Goal: Task Accomplishment & Management: Complete application form

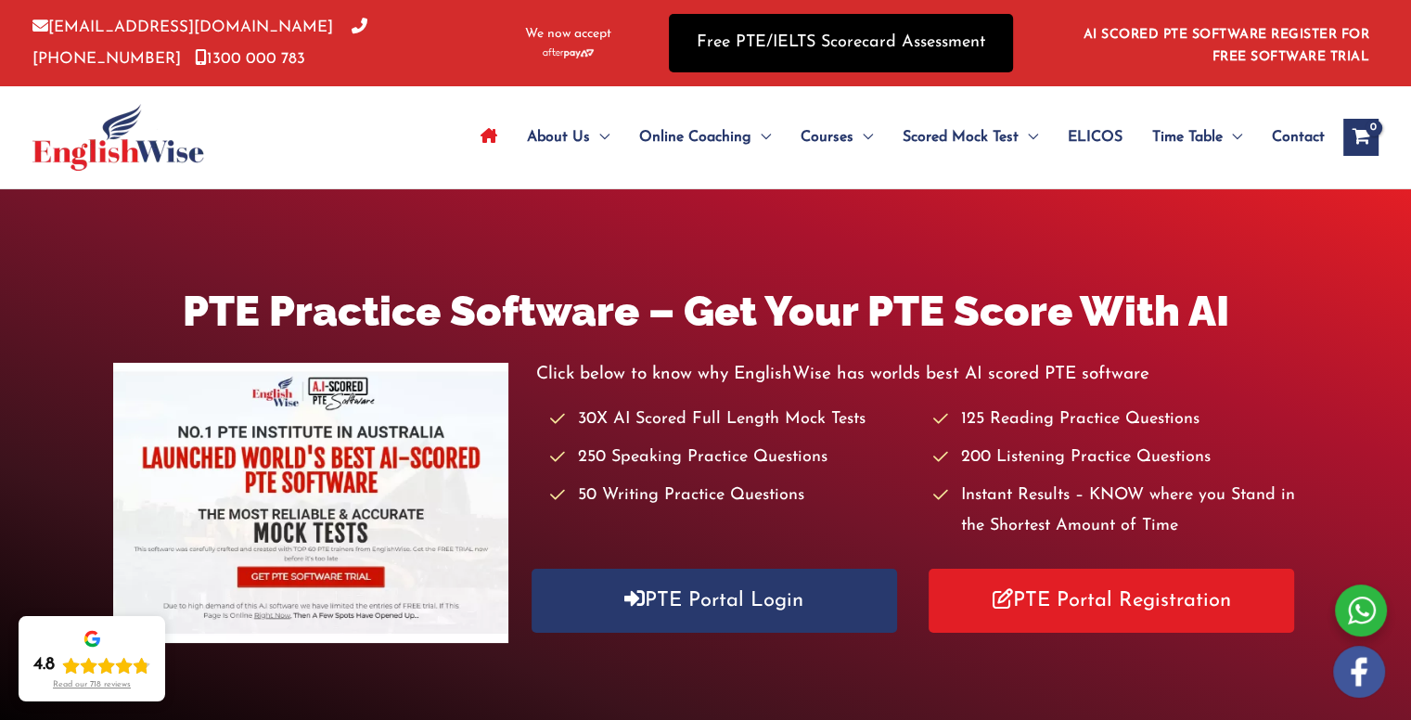
click at [801, 41] on link "Free PTE/IELTS Scorecard Assessment" at bounding box center [841, 43] width 344 height 58
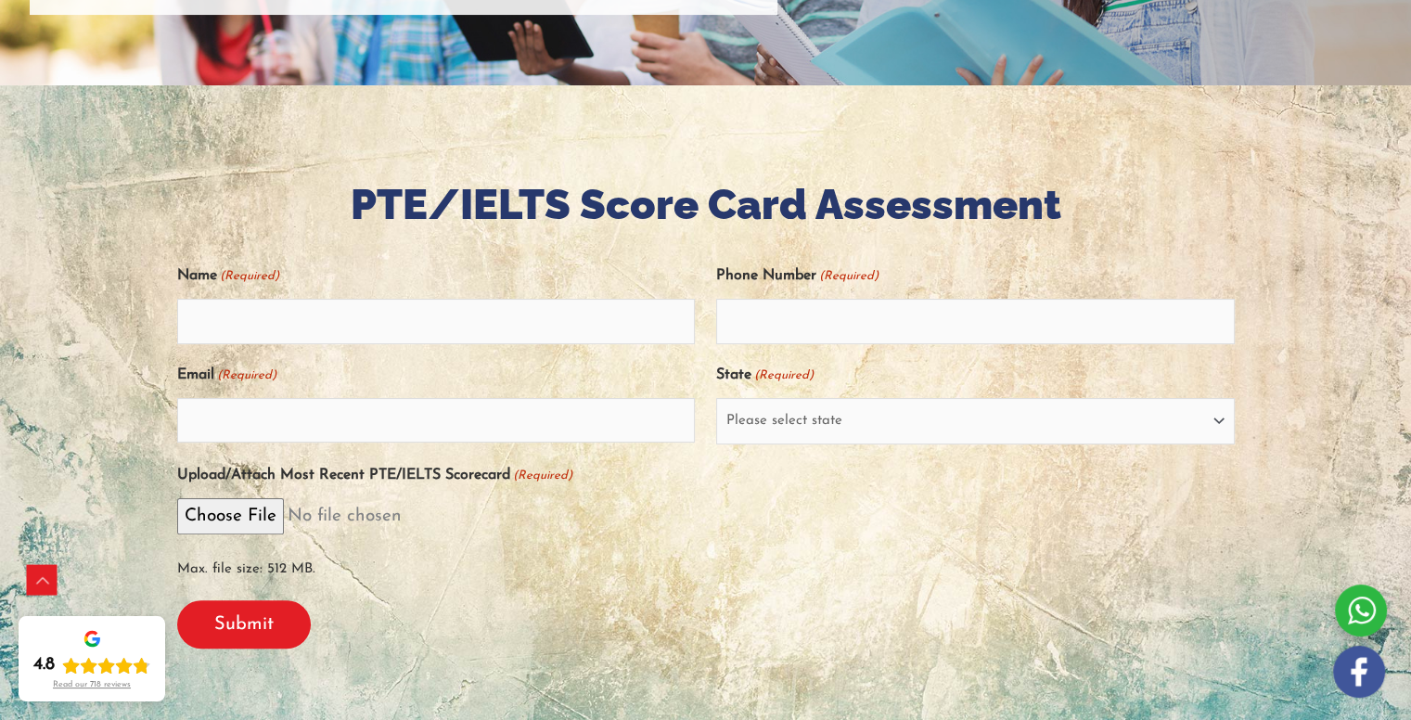
scroll to position [340, 0]
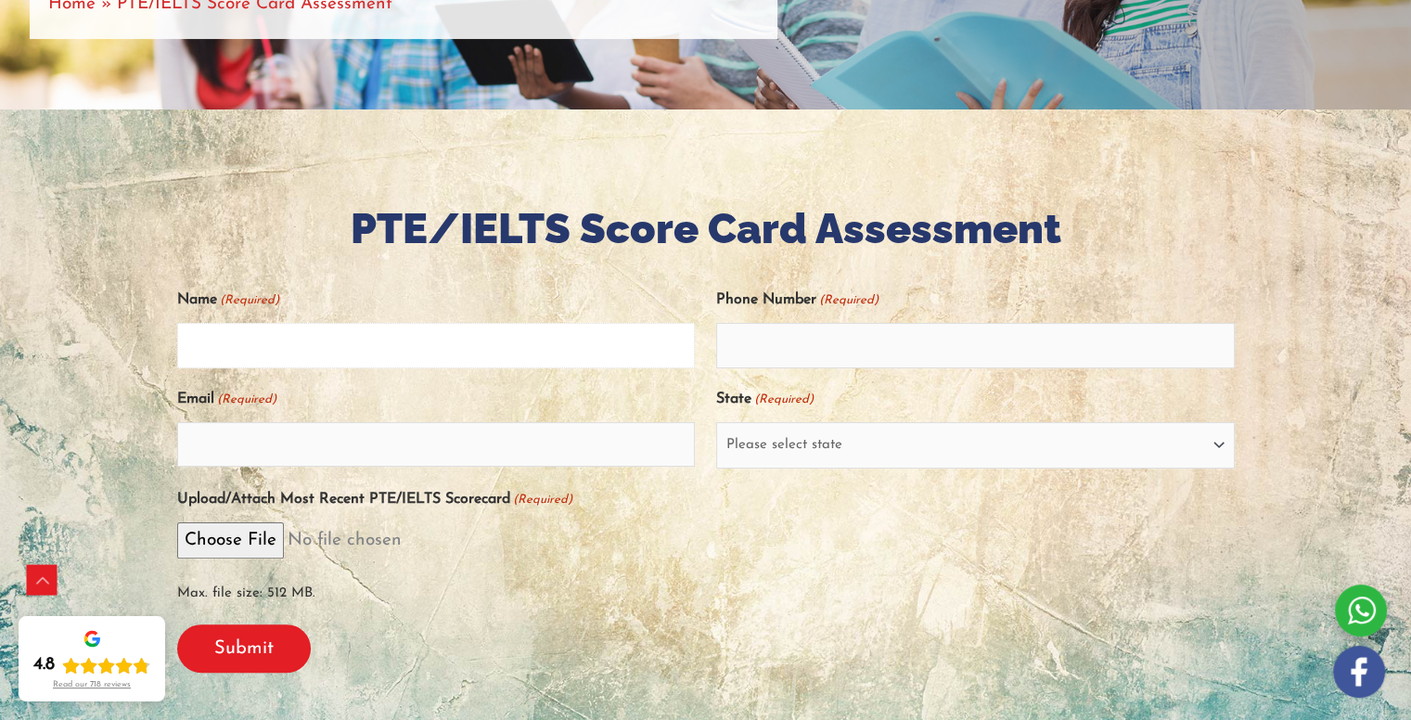
click at [482, 332] on input "Name (Required)" at bounding box center [436, 345] width 519 height 45
type input "vikas"
click at [783, 358] on input "Phone Number (Required)" at bounding box center [975, 345] width 519 height 45
type input "07075051971"
type input "VIKASREDDYDODDA@GMAIL.COM"
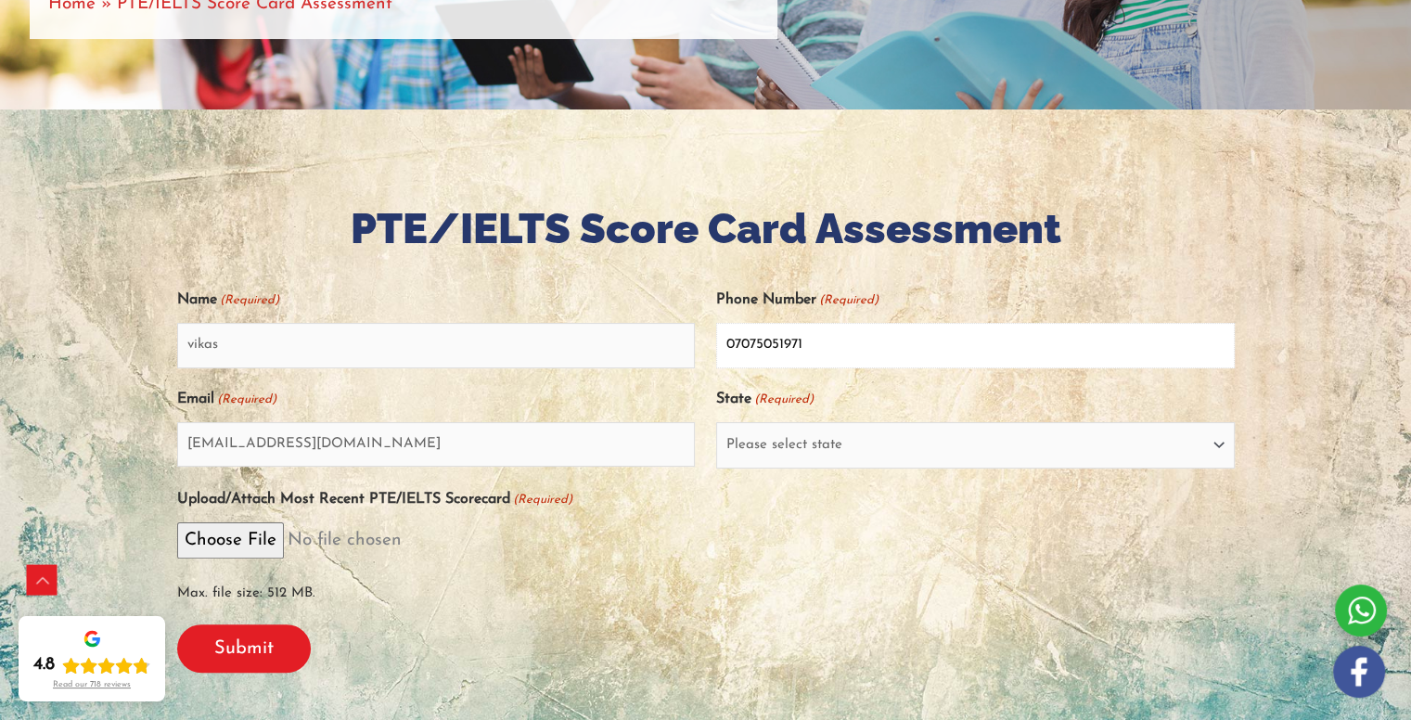
click at [737, 342] on input "07075051971" at bounding box center [975, 345] width 519 height 45
type input "7075051971"
drag, startPoint x: 479, startPoint y: 439, endPoint x: 160, endPoint y: 426, distance: 319.4
click at [160, 426] on div "PTE/IELTS Score Card Assessment Name (Required) vikas Phone Number (Required) 7…" at bounding box center [705, 444] width 1113 height 485
type input "vikasreddydodda197@gmail.com"
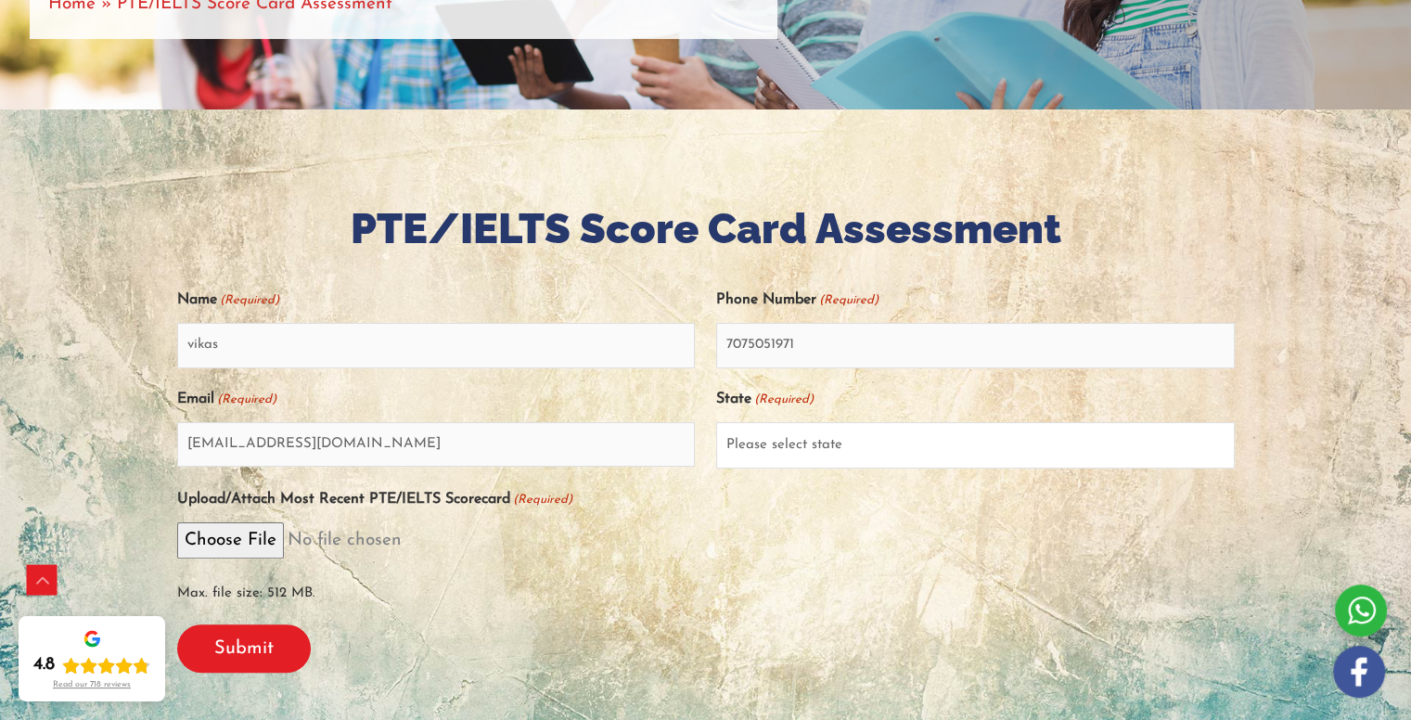
click at [741, 451] on select "Please select state New South Wales (NSW) Victoria (VIC) Queensland (QLD) South…" at bounding box center [975, 445] width 519 height 46
click at [716, 422] on select "Please select state New South Wales (NSW) Victoria (VIC) Queensland (QLD) South…" at bounding box center [975, 445] width 519 height 46
click at [741, 454] on select "Please select state New South Wales (NSW) Victoria (VIC) Queensland (QLD) South…" at bounding box center [975, 445] width 519 height 46
click at [840, 446] on select "Please select state New South Wales (NSW) Victoria (VIC) Queensland (QLD) South…" at bounding box center [975, 445] width 519 height 46
click at [611, 445] on input "vikasreddydodda197@gmail.com" at bounding box center [436, 444] width 519 height 45
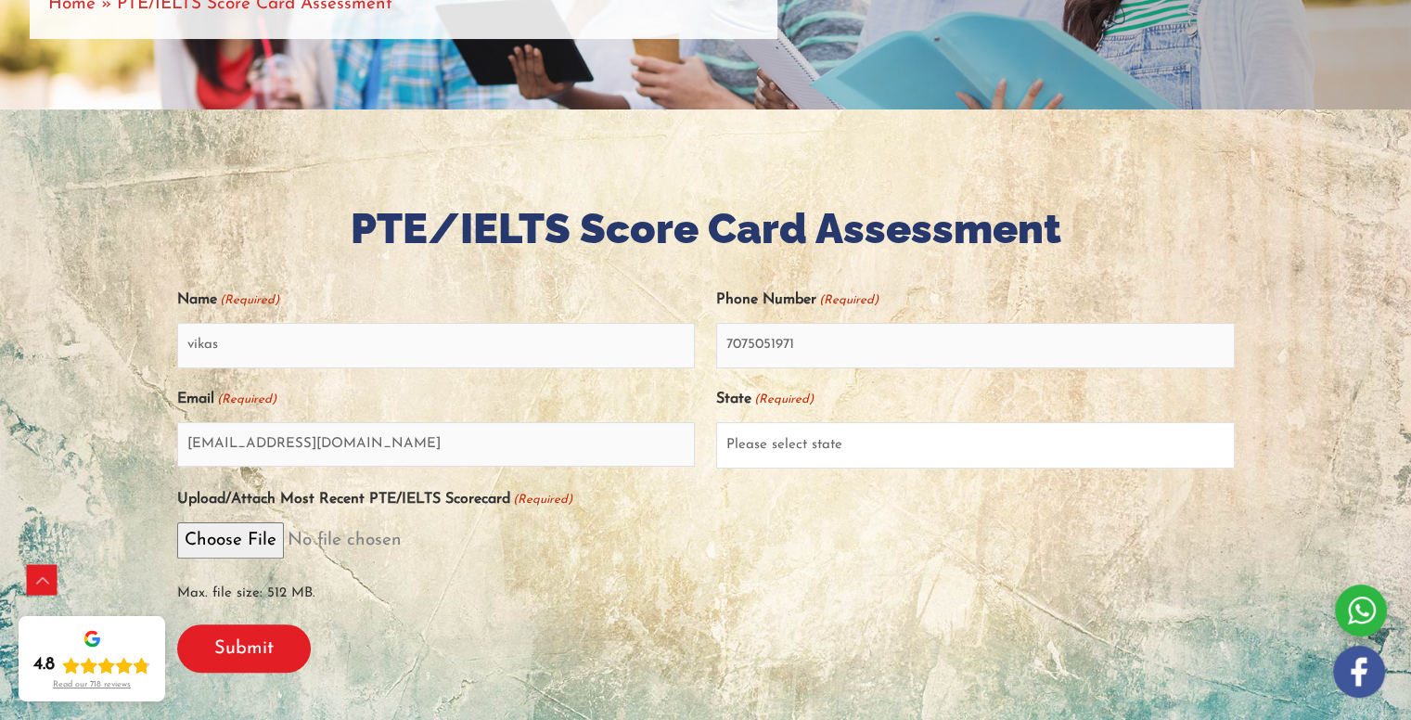
click at [775, 432] on select "Please select state New South Wales (NSW) Victoria (VIC) Queensland (QLD) South…" at bounding box center [975, 445] width 519 height 46
click at [583, 486] on div "Upload/Attach Most Recent PTE/IELTS Scorecard (Required) Max. file size: 512 MB." at bounding box center [706, 546] width 1058 height 126
click at [805, 457] on select "Please select state New South Wales (NSW) Victoria (VIC) Queensland (QLD) South…" at bounding box center [975, 445] width 519 height 46
click at [716, 422] on select "Please select state New South Wales (NSW) Victoria (VIC) Queensland (QLD) South…" at bounding box center [975, 445] width 519 height 46
click at [786, 446] on select "Please select state New South Wales (NSW) Victoria (VIC) Queensland (QLD) South…" at bounding box center [975, 445] width 519 height 46
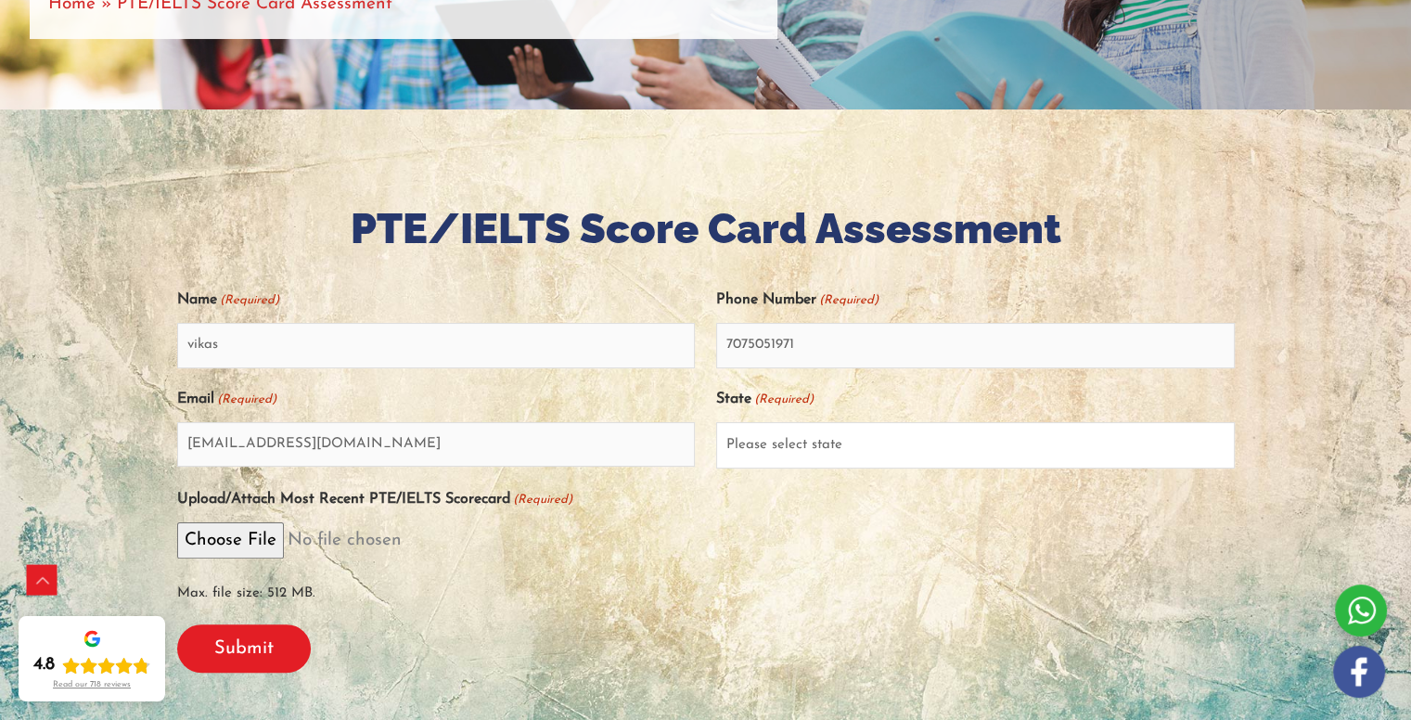
select select "Tasmania (TAS)"
click at [608, 594] on span "Max. file size: 512 MB." at bounding box center [706, 587] width 1058 height 43
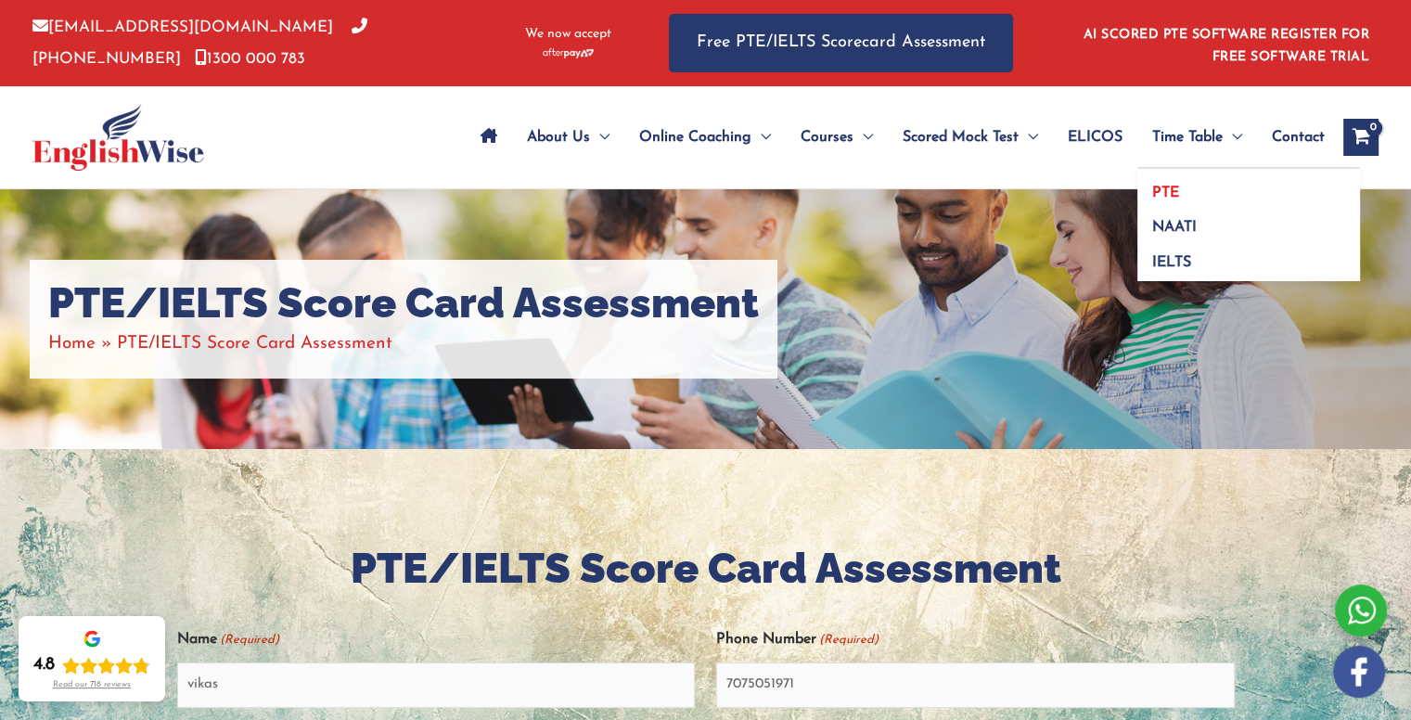
click at [1177, 186] on link "PTE" at bounding box center [1248, 186] width 223 height 35
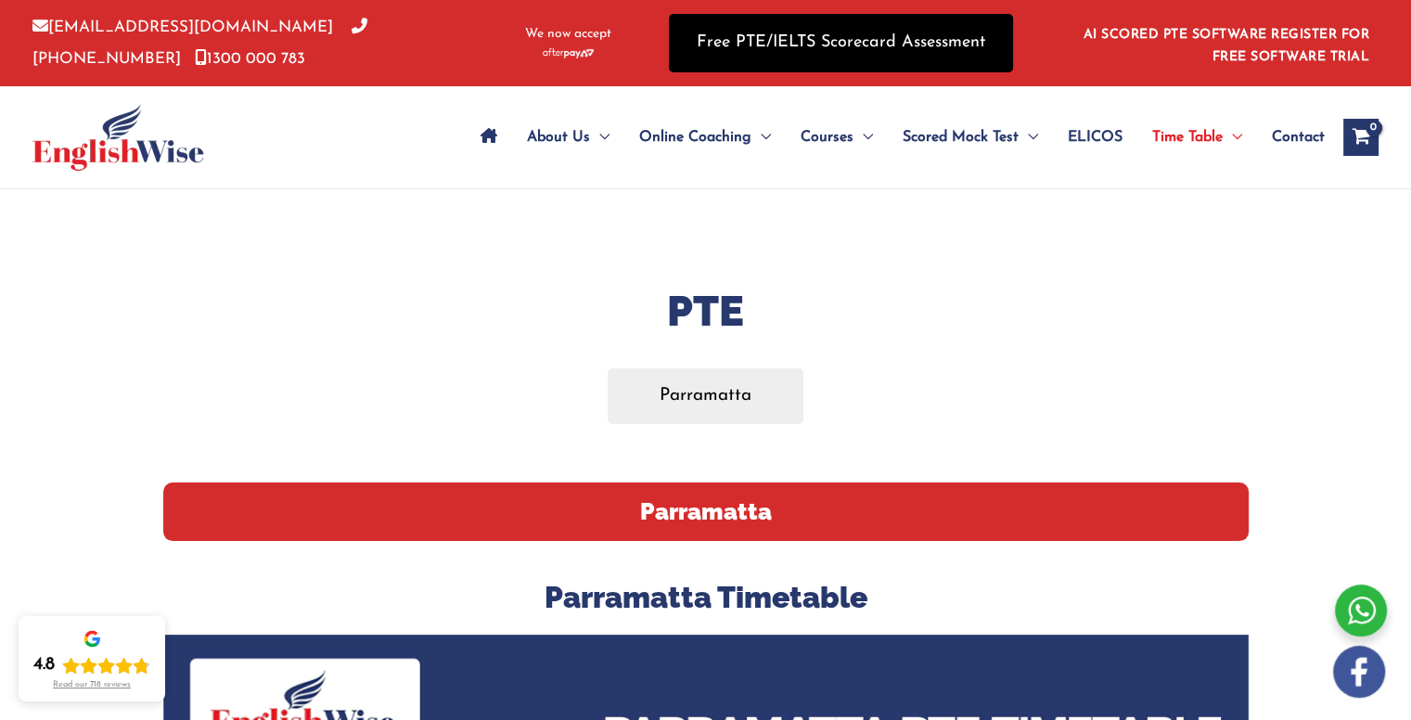
click at [872, 42] on link "Free PTE/IELTS Scorecard Assessment" at bounding box center [841, 43] width 344 height 58
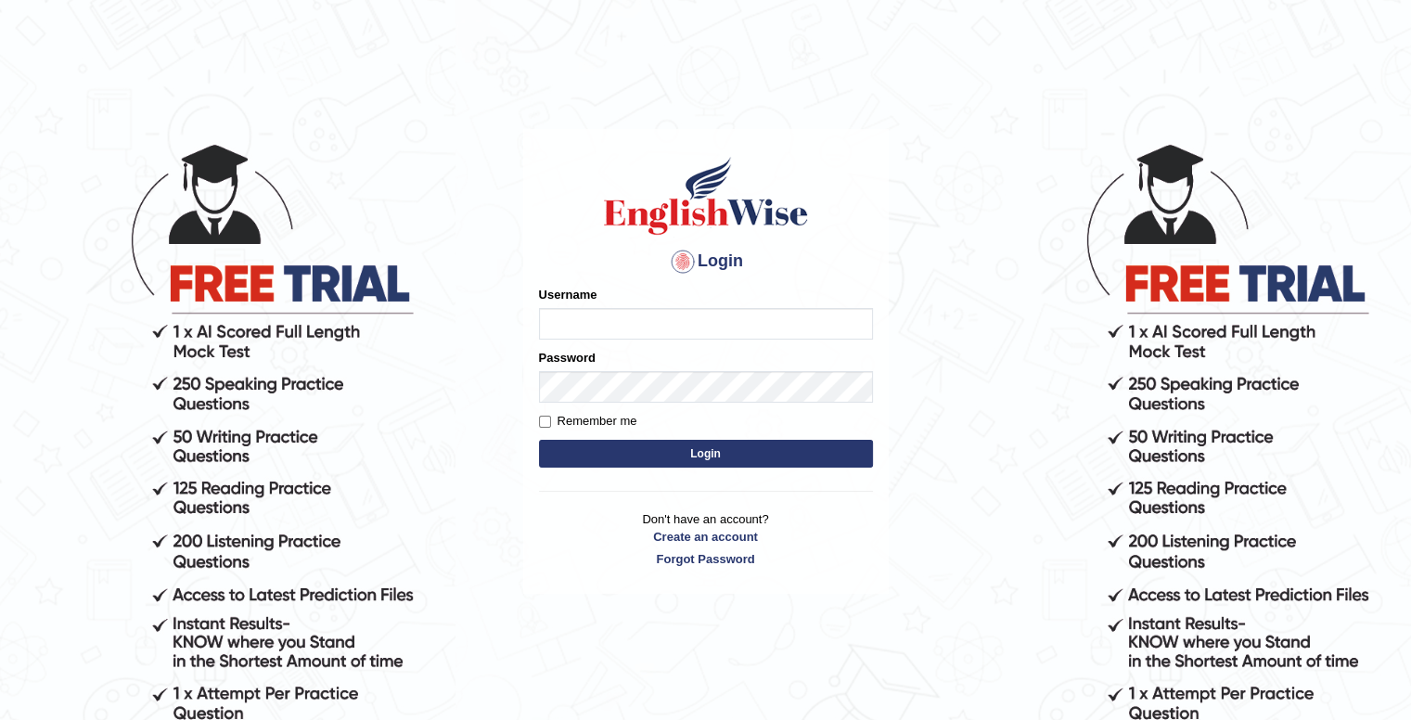
click at [694, 328] on input "Username" at bounding box center [706, 324] width 334 height 32
click at [708, 536] on p "Don't have an account? Create an account Forgot Password" at bounding box center [706, 539] width 334 height 58
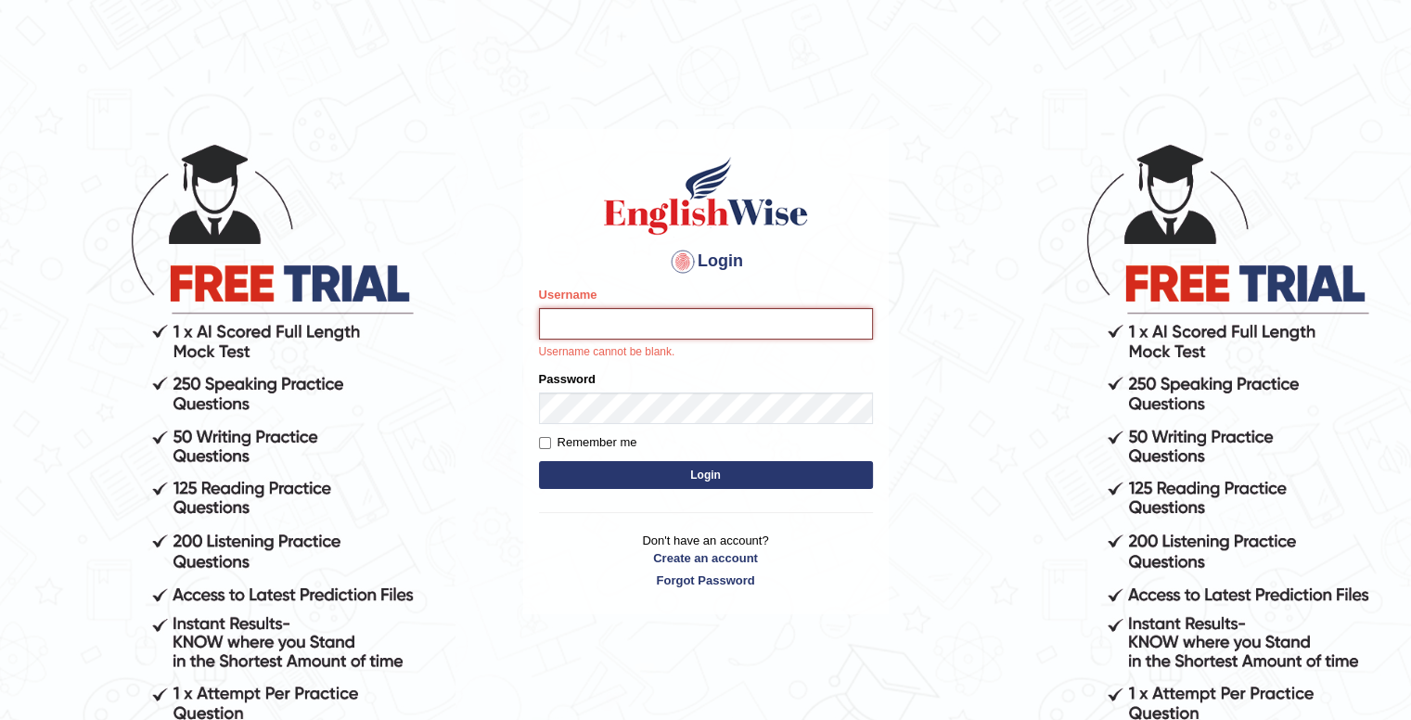
click at [594, 325] on input "Username" at bounding box center [706, 324] width 334 height 32
type input "vikas"
click at [701, 558] on p "Don't have an account? Create an account Forgot Password" at bounding box center [706, 561] width 334 height 58
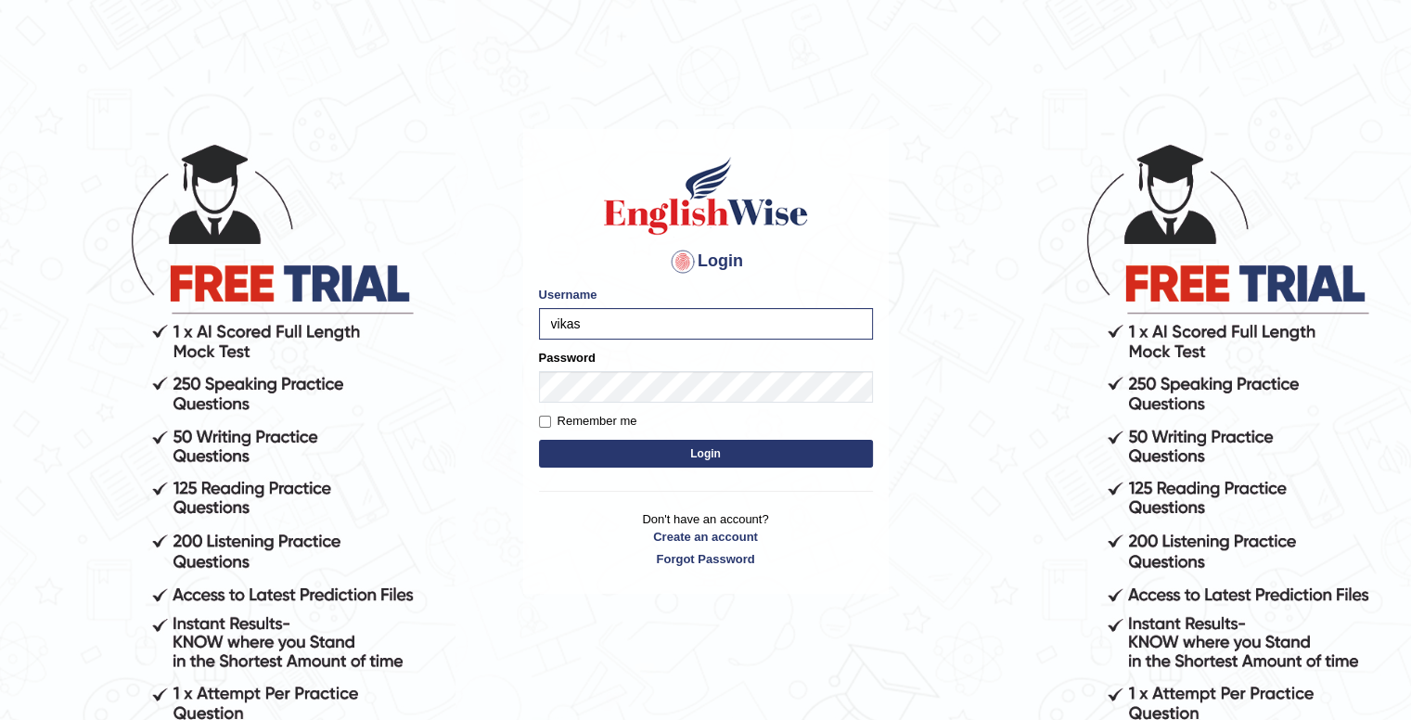
click at [570, 446] on button "Login" at bounding box center [706, 454] width 334 height 28
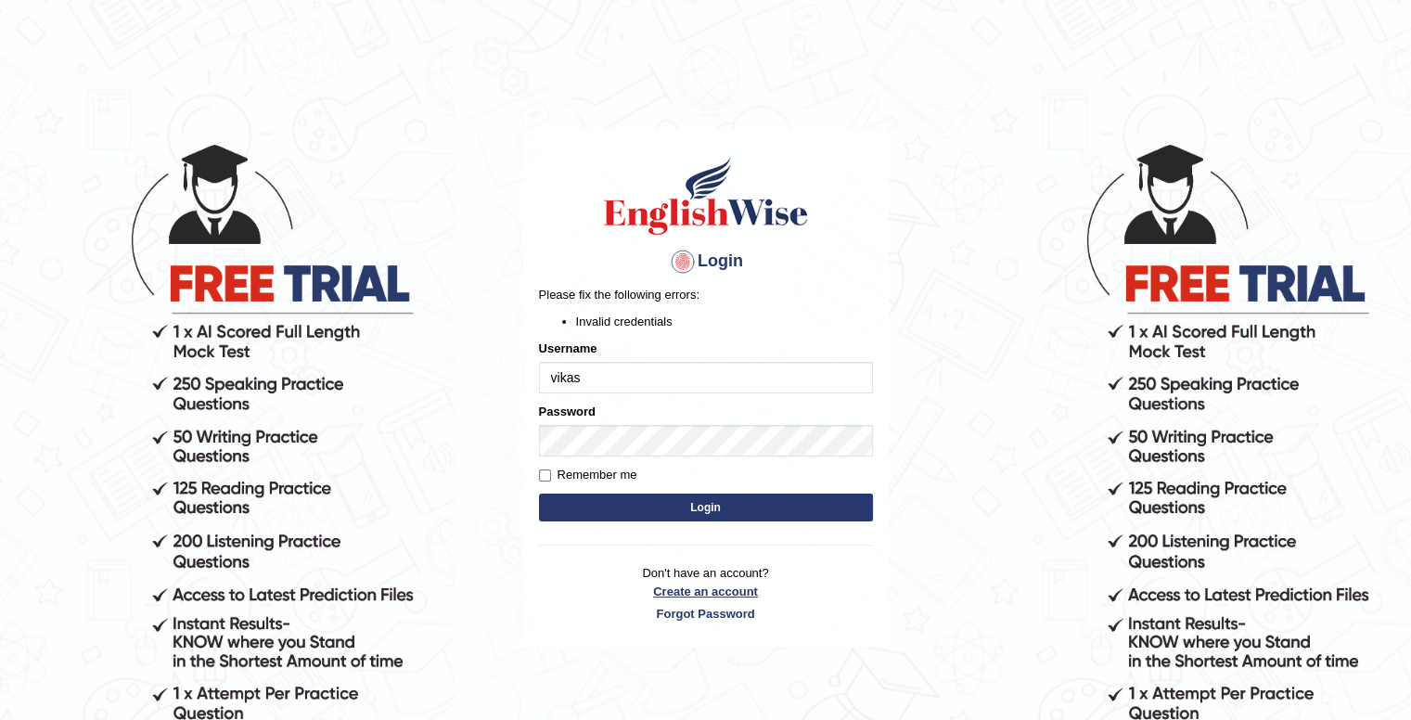
click at [673, 595] on link "Create an account" at bounding box center [706, 592] width 334 height 18
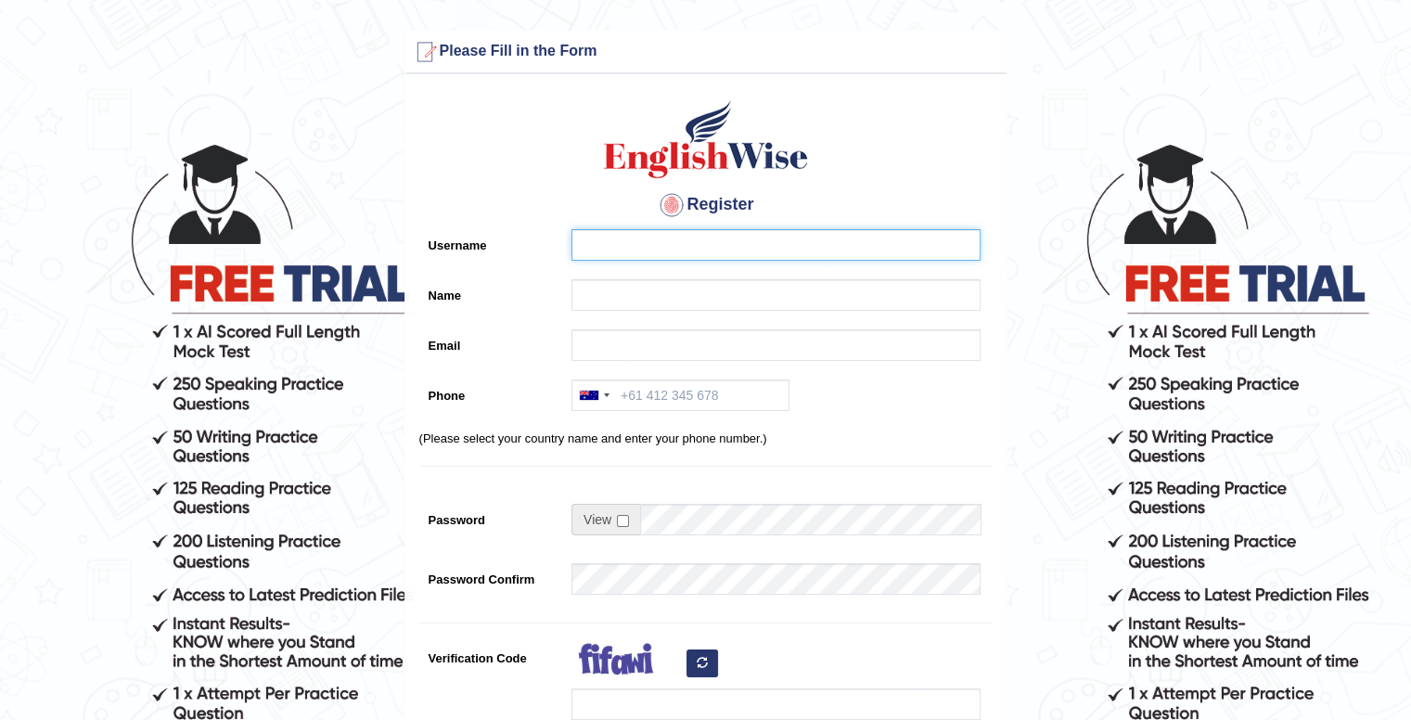
click at [601, 256] on input "Username" at bounding box center [775, 245] width 409 height 32
type input "vikas"
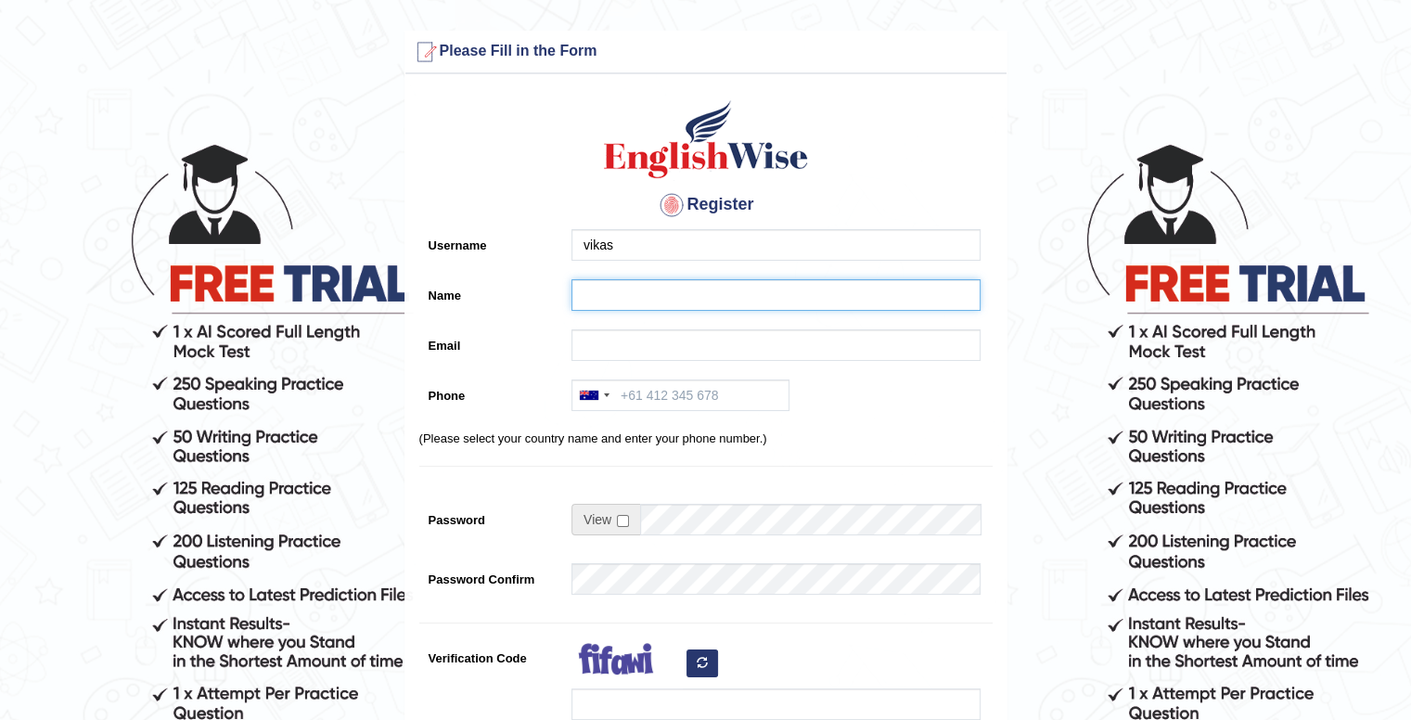
click at [602, 294] on input "Name" at bounding box center [775, 295] width 409 height 32
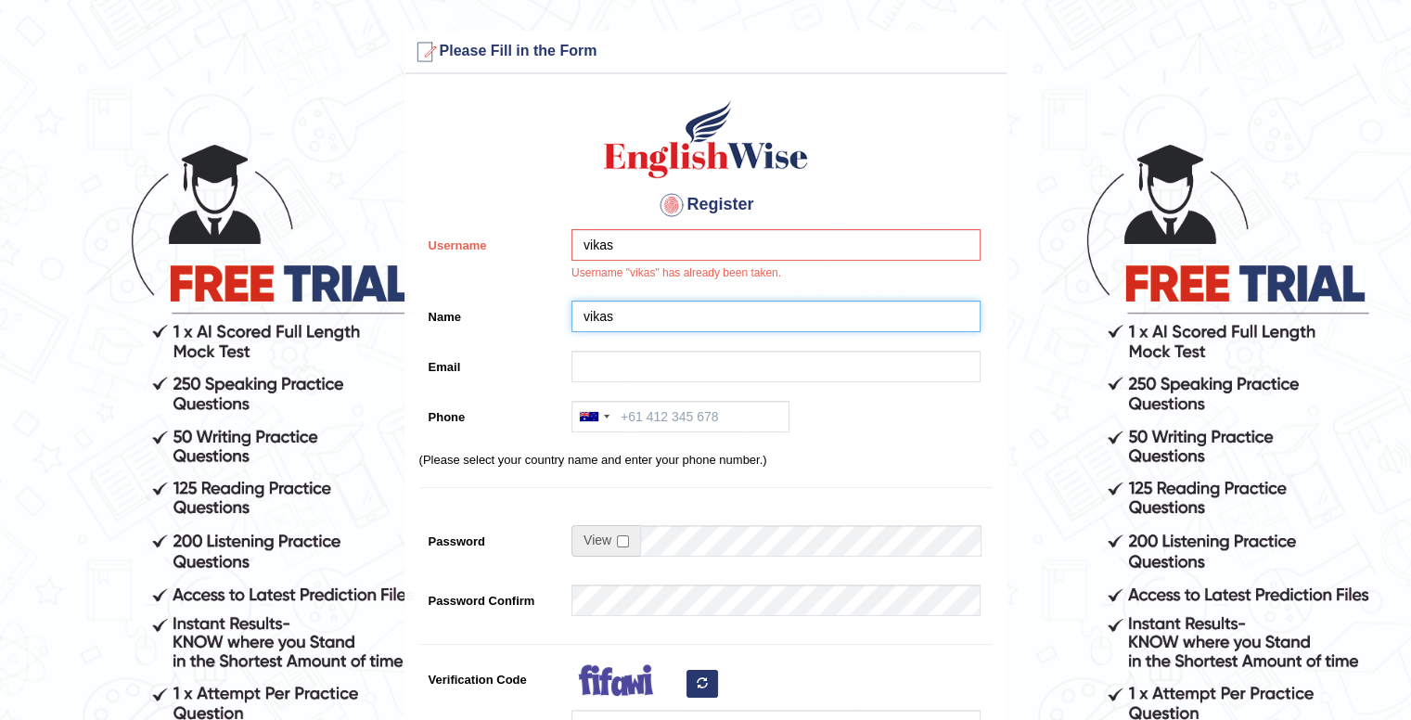
type input "vikas"
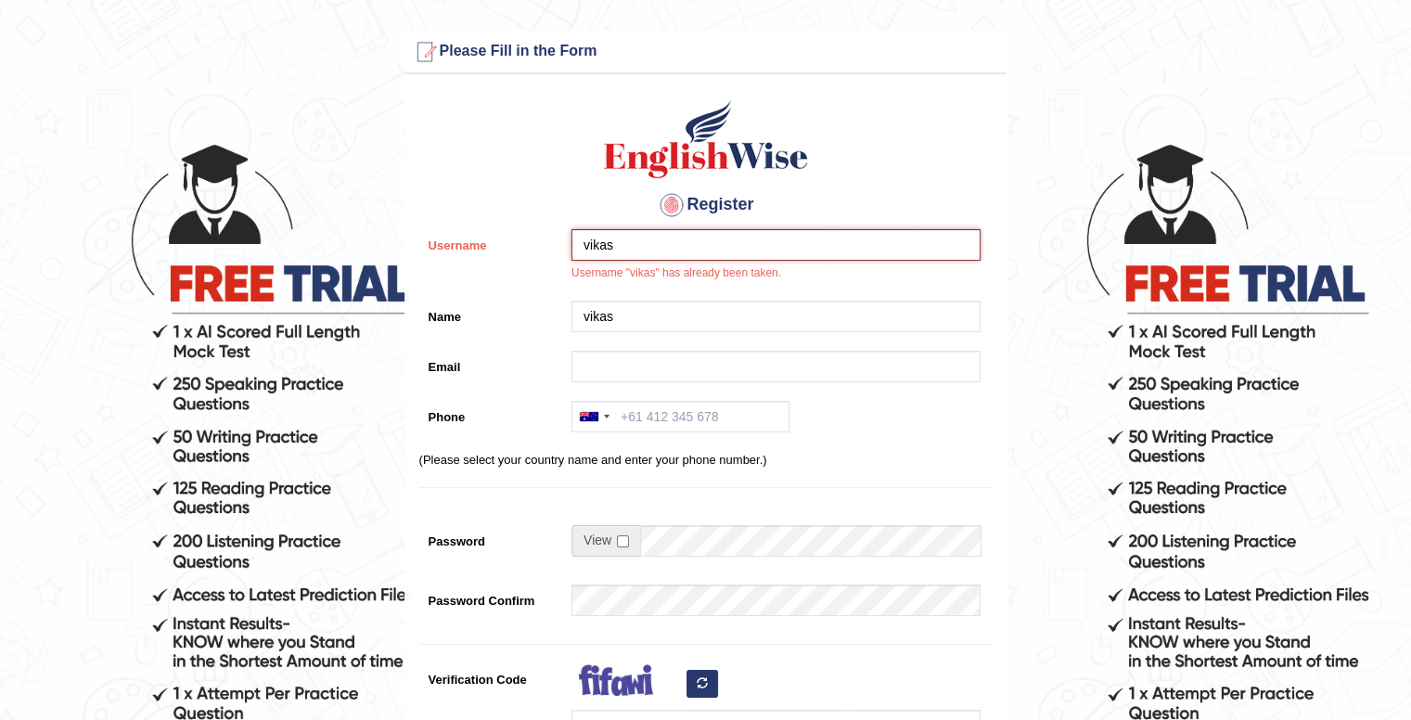
click at [665, 235] on input "vikas" at bounding box center [775, 245] width 409 height 32
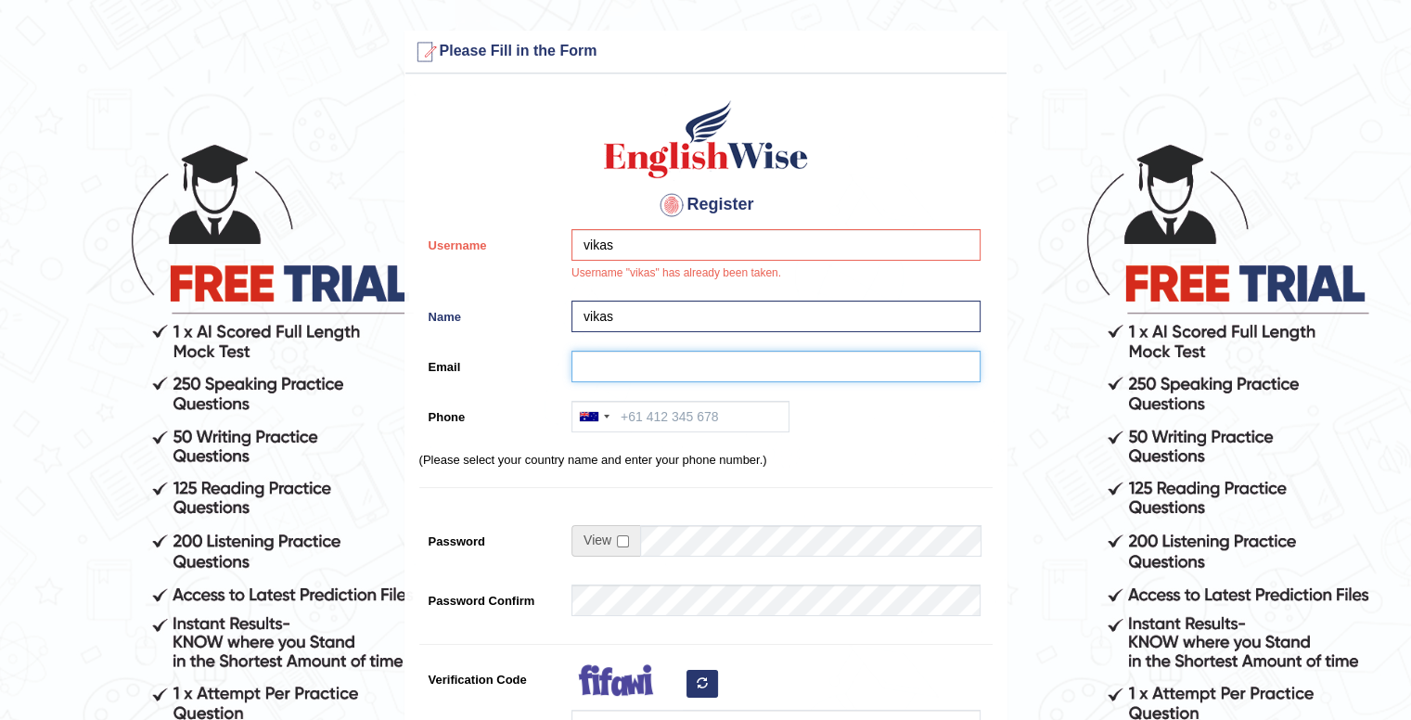
click at [639, 369] on input "Email" at bounding box center [775, 367] width 409 height 32
click at [619, 238] on input "vikas" at bounding box center [775, 245] width 409 height 32
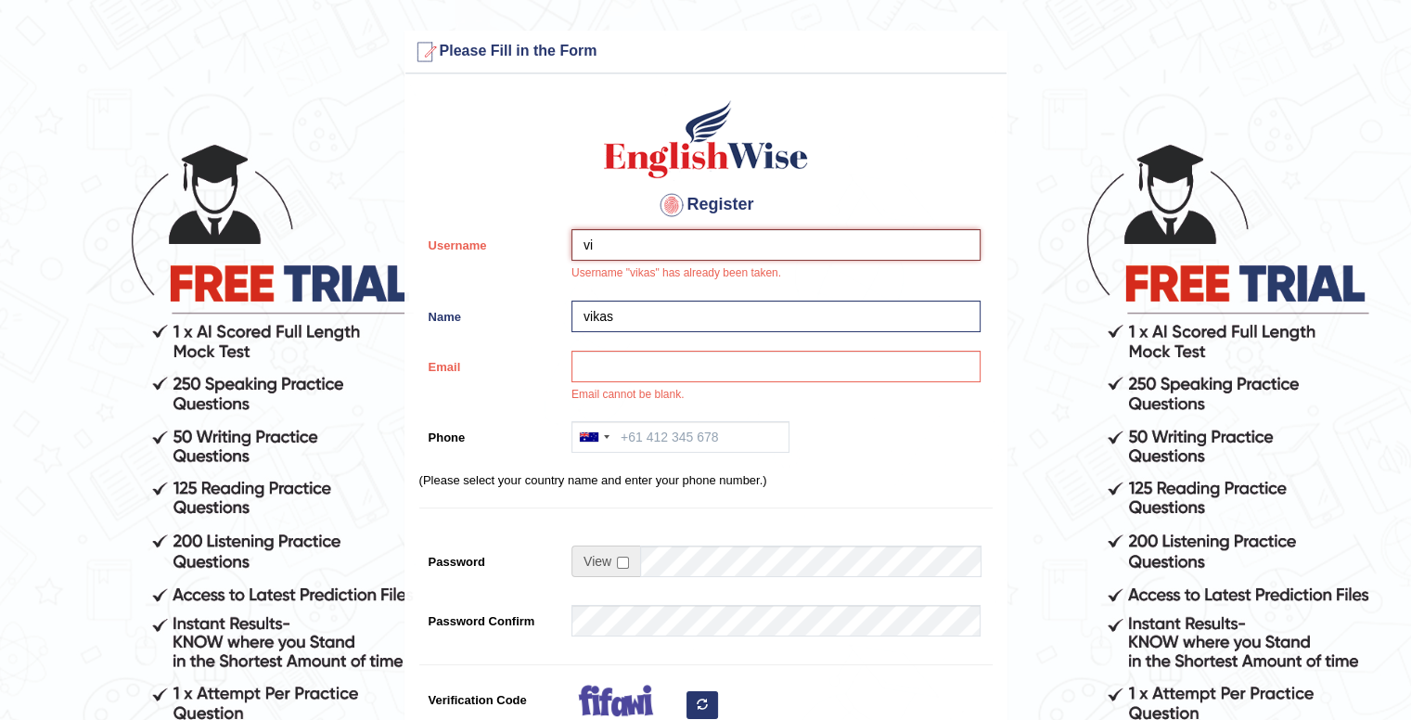
type input "v"
click at [631, 364] on input "Email" at bounding box center [775, 367] width 409 height 32
click at [622, 236] on input "Vikas" at bounding box center [775, 245] width 409 height 32
type input "Vikas197"
click at [650, 372] on input "Email" at bounding box center [775, 367] width 409 height 32
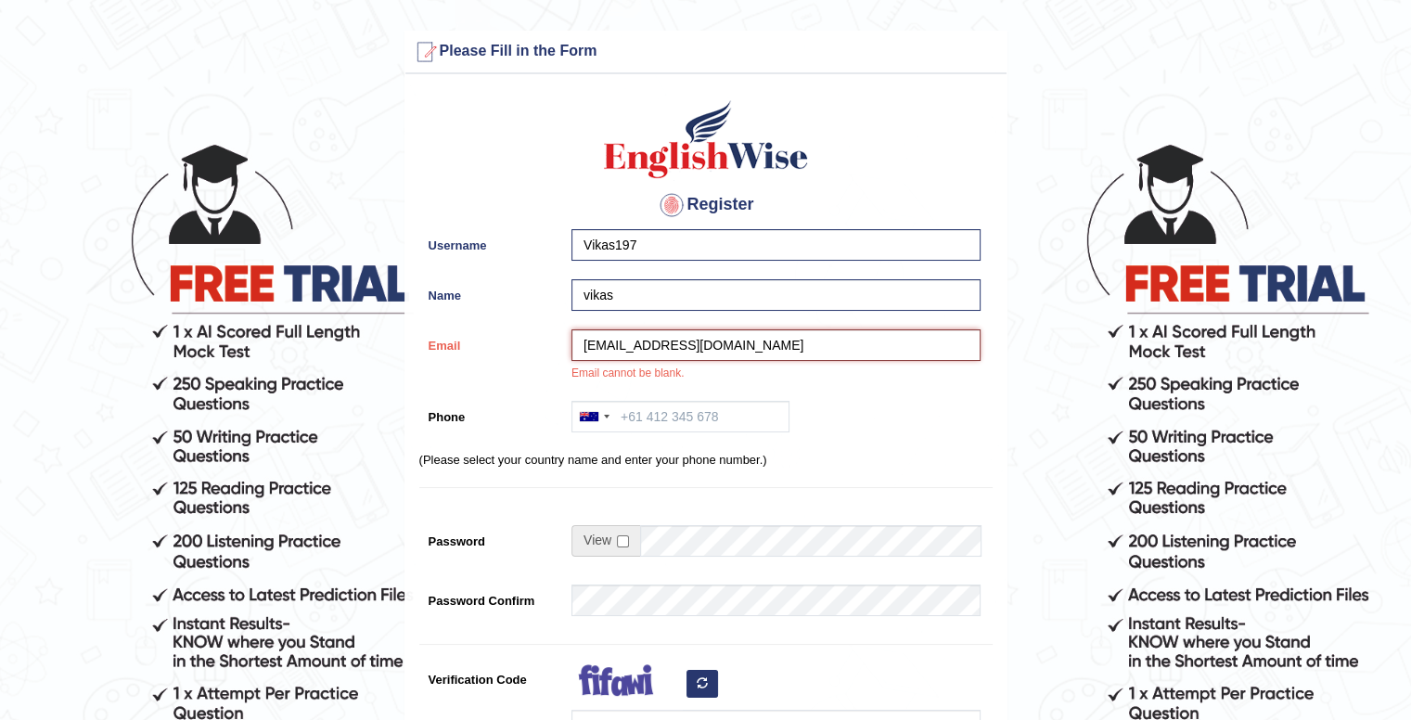
type input "vikasreddydodda197@gmail.com"
click at [667, 421] on input "Phone" at bounding box center [680, 417] width 218 height 32
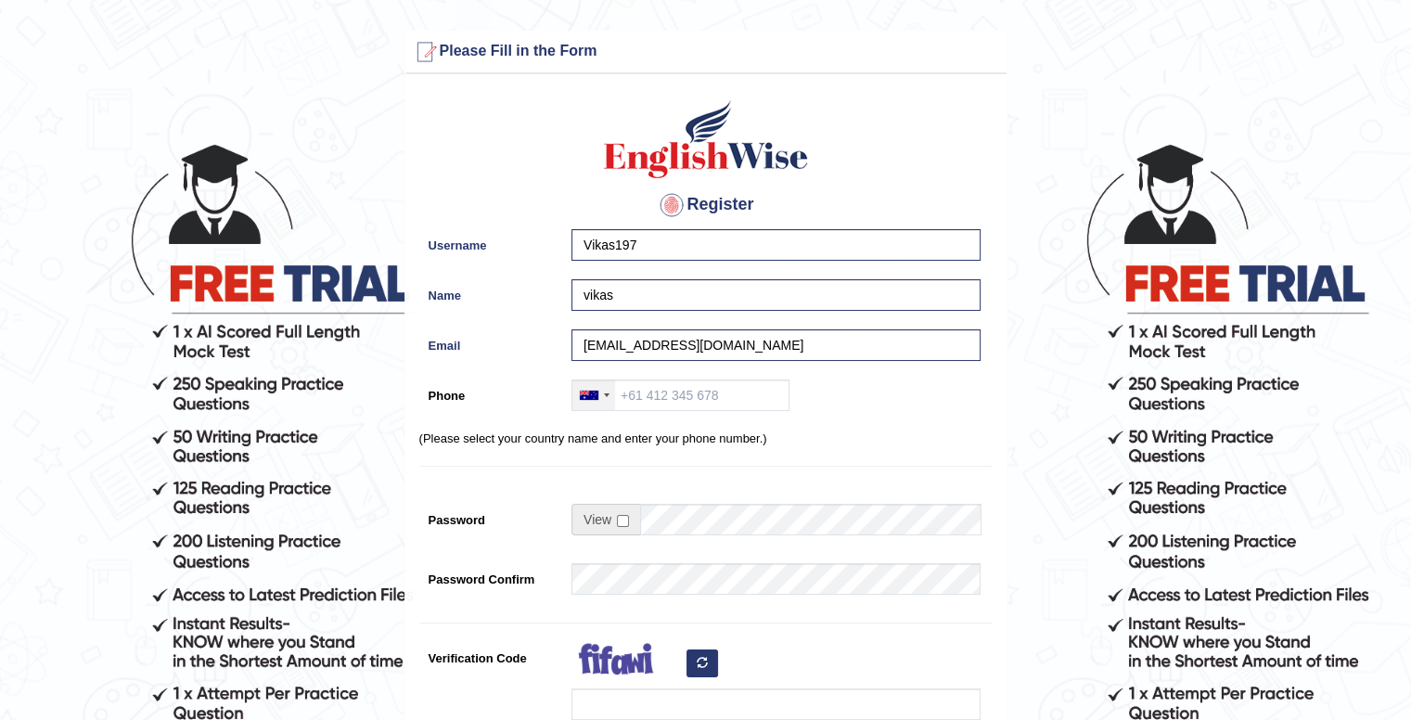
click at [590, 402] on div at bounding box center [593, 395] width 43 height 30
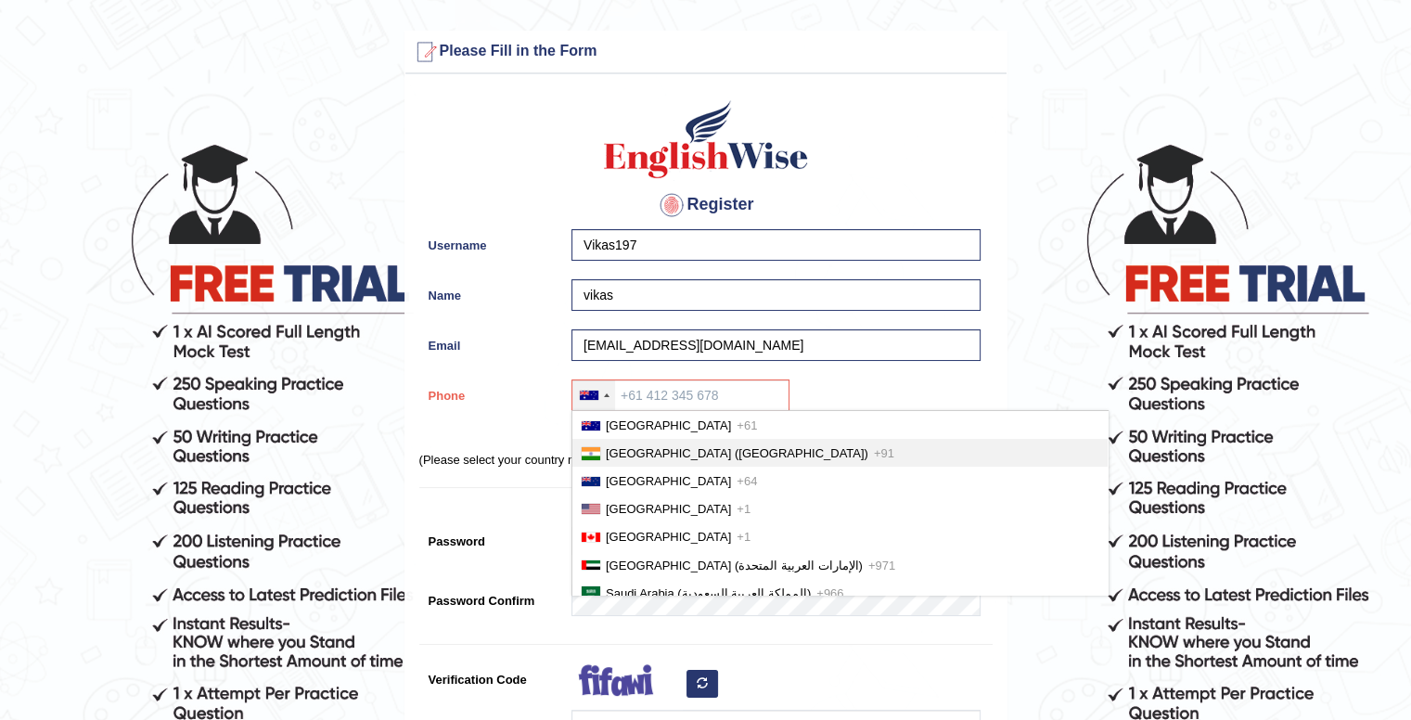
click at [626, 446] on span "India (भारत)" at bounding box center [737, 453] width 263 height 14
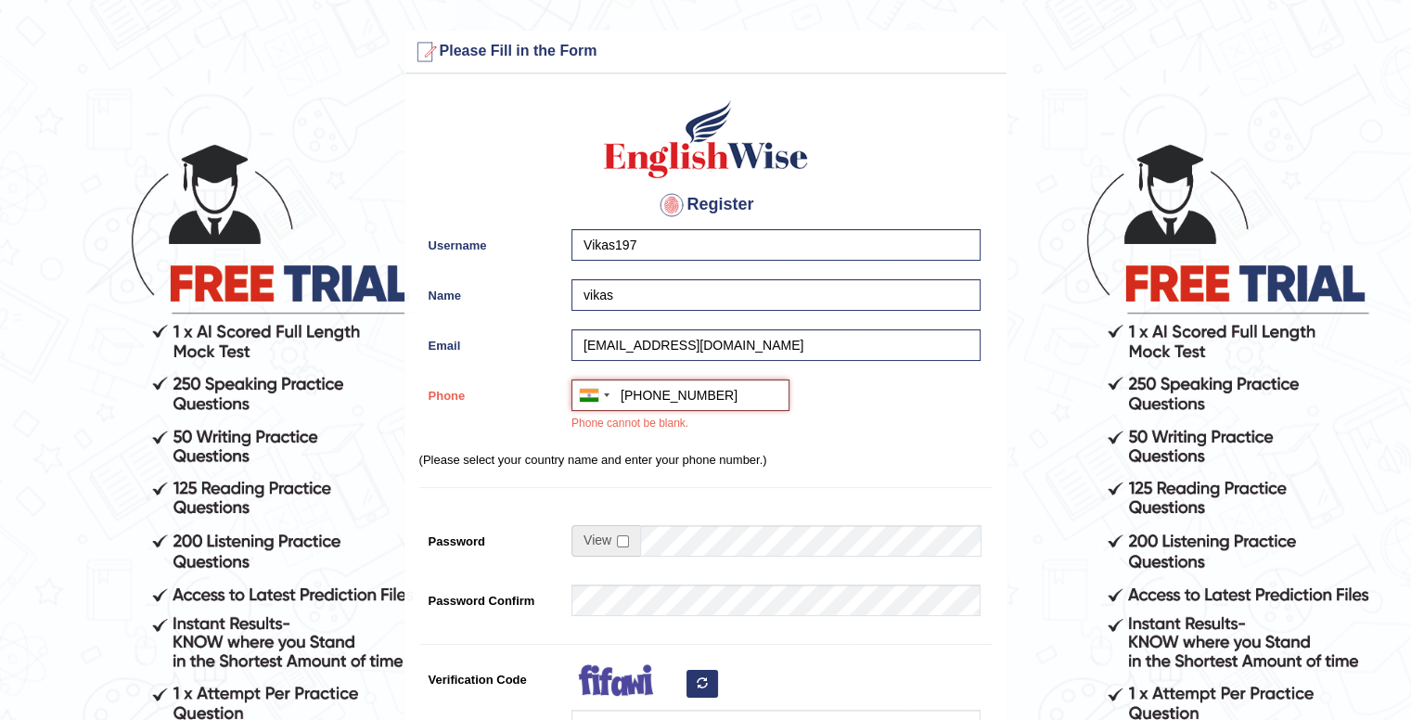
type input "+917075051971"
click at [615, 460] on p "(Please select your country name and enter your phone number.)" at bounding box center [705, 460] width 573 height 18
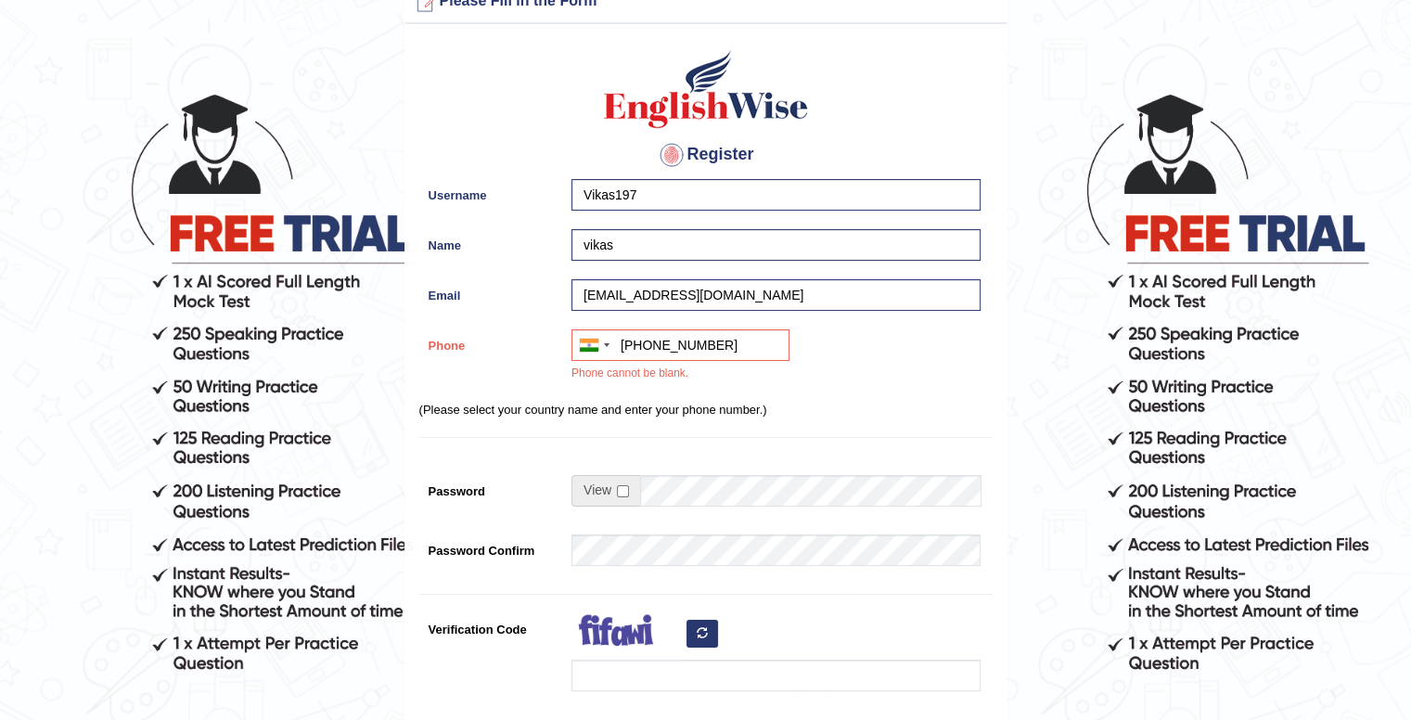
scroll to position [55, 0]
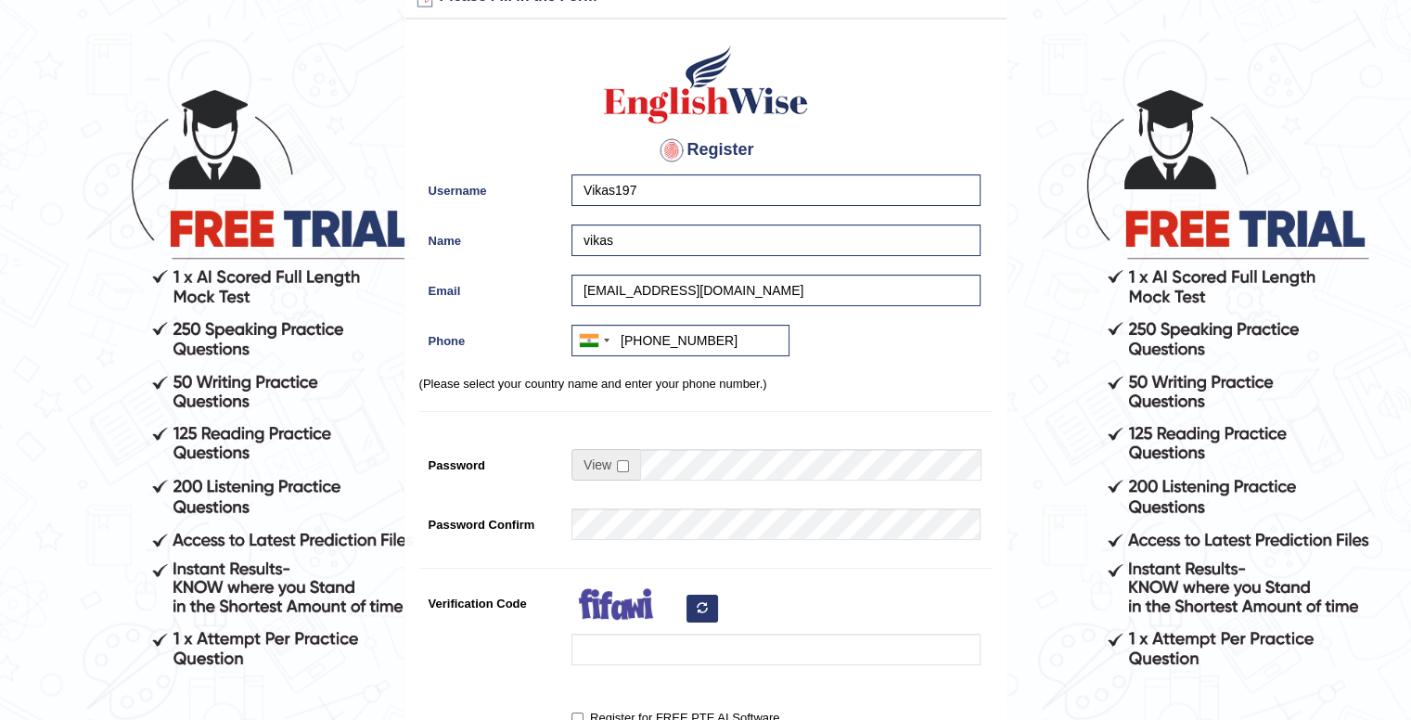
click at [672, 487] on td at bounding box center [776, 469] width 410 height 41
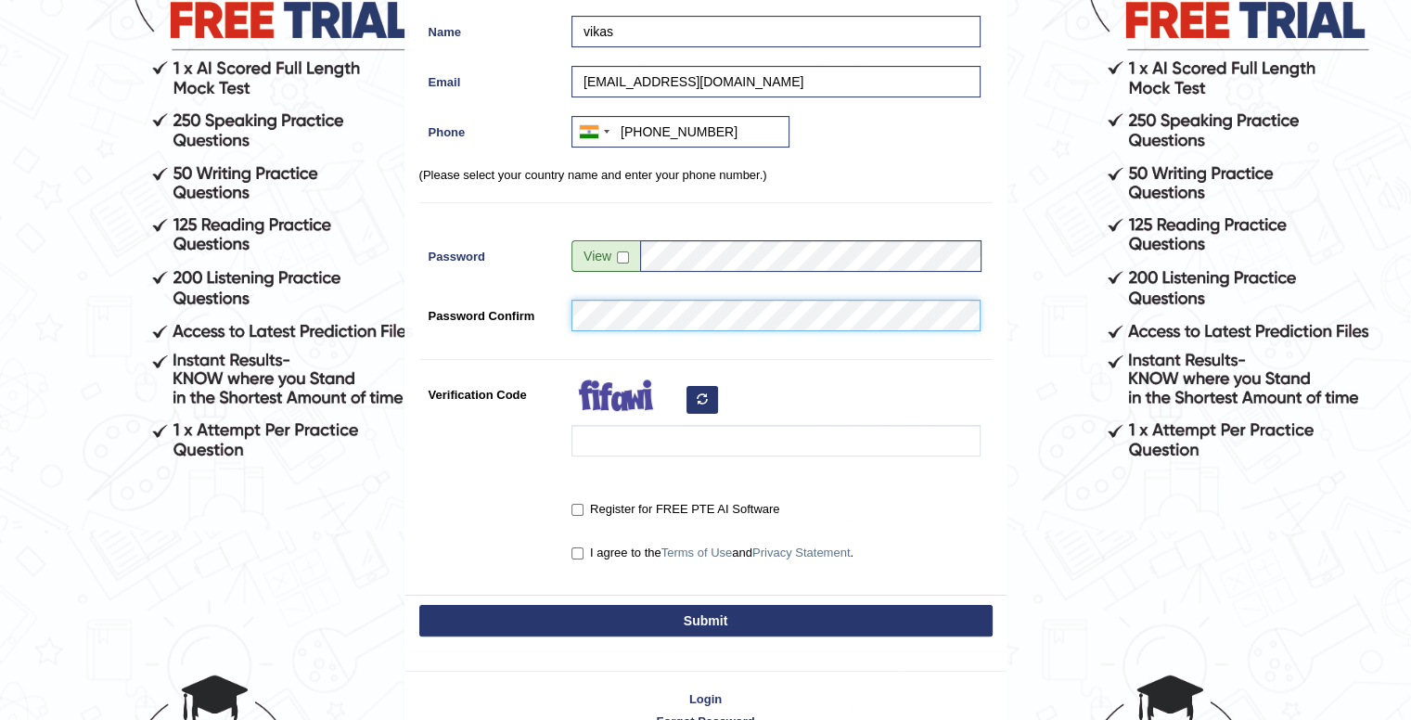
scroll to position [263, 0]
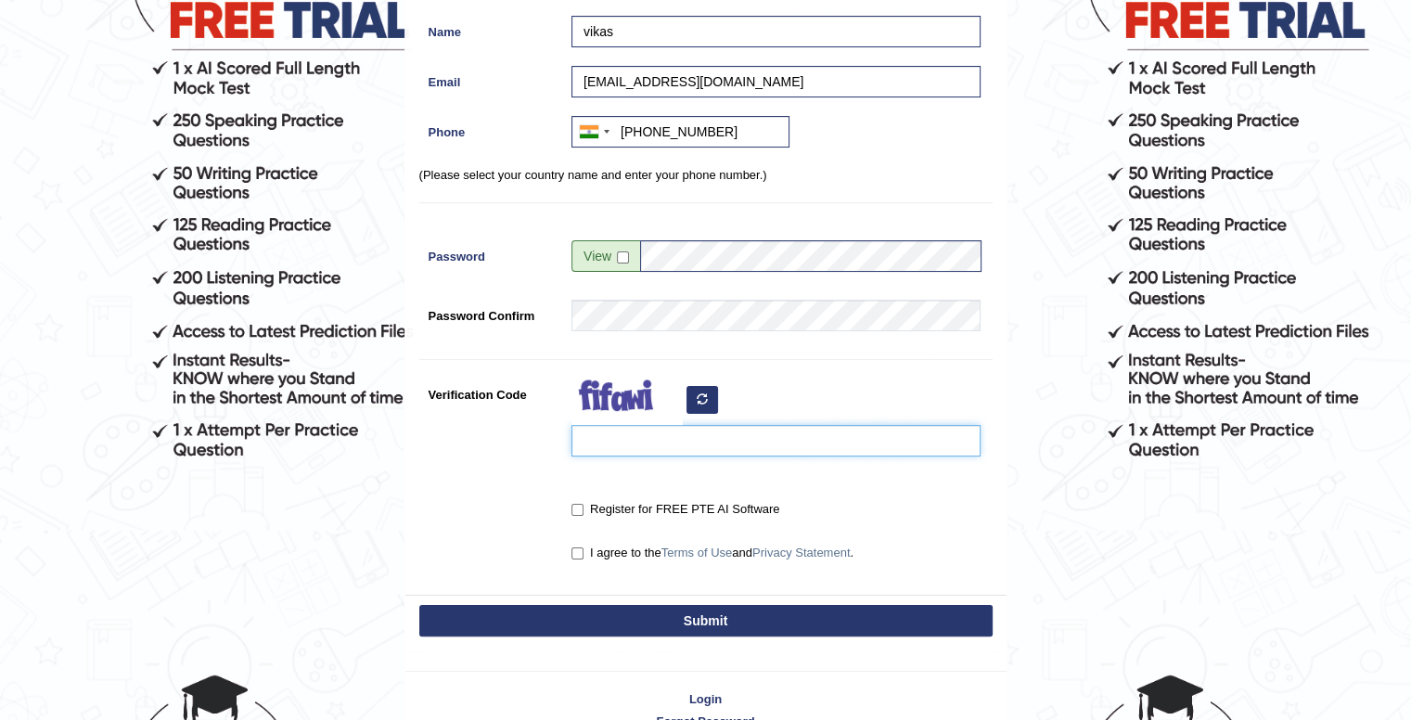
click at [648, 439] on input "Verification Code" at bounding box center [775, 441] width 409 height 32
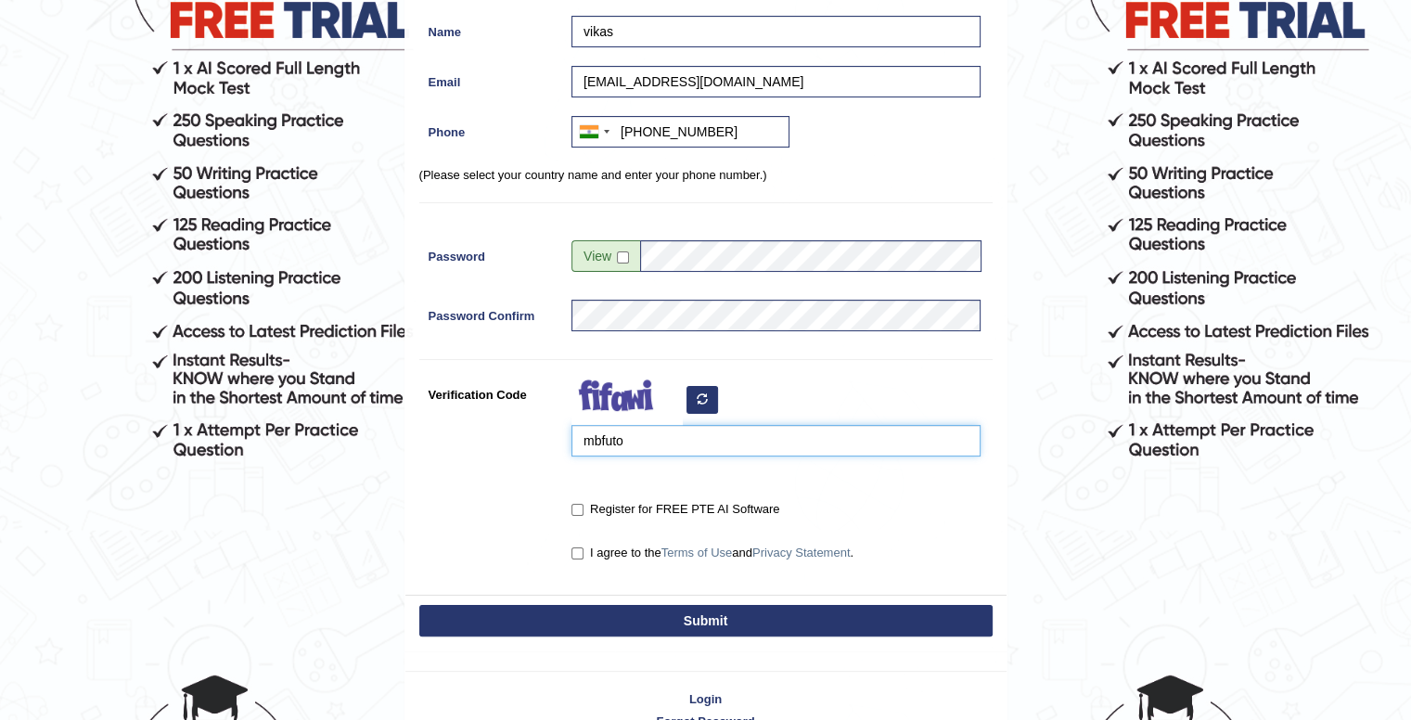
type input "mbfuto"
click at [577, 507] on input "Register for FREE PTE AI Software" at bounding box center [577, 510] width 12 height 12
checkbox input "true"
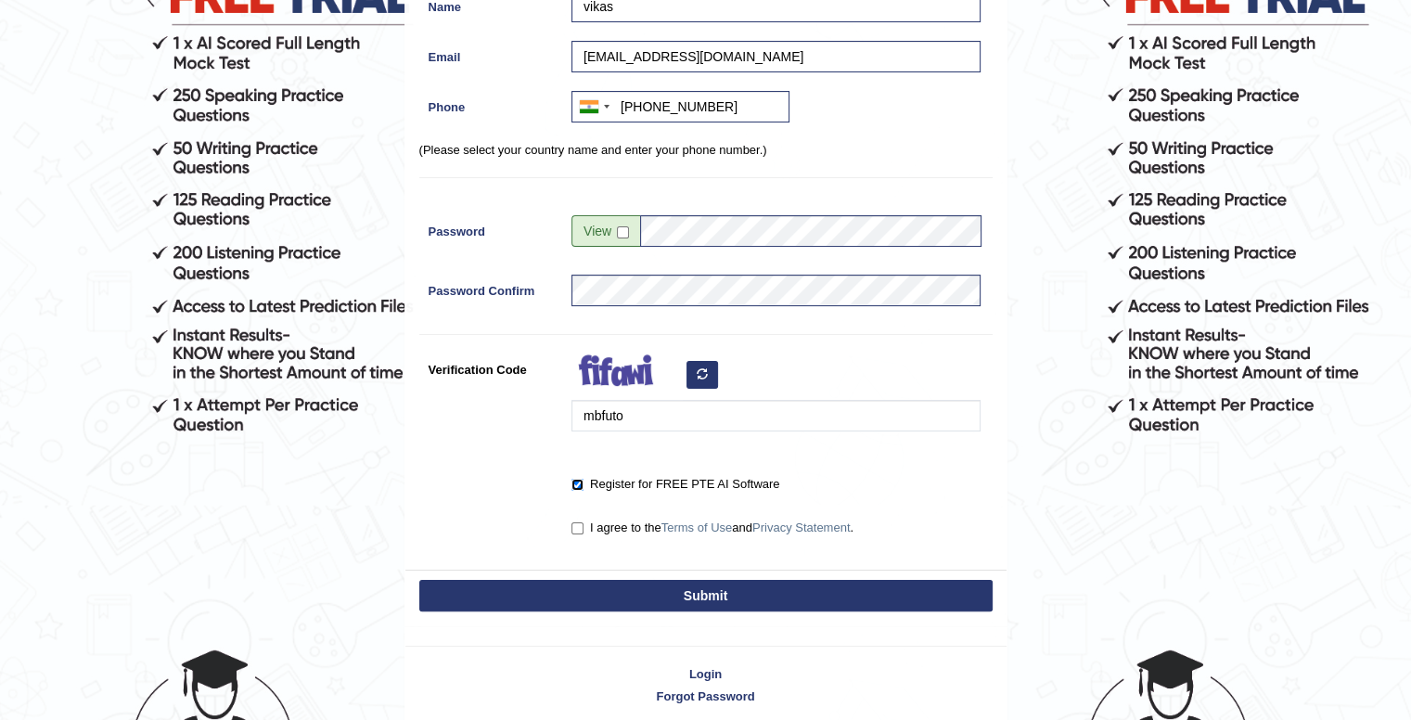
scroll to position [295, 0]
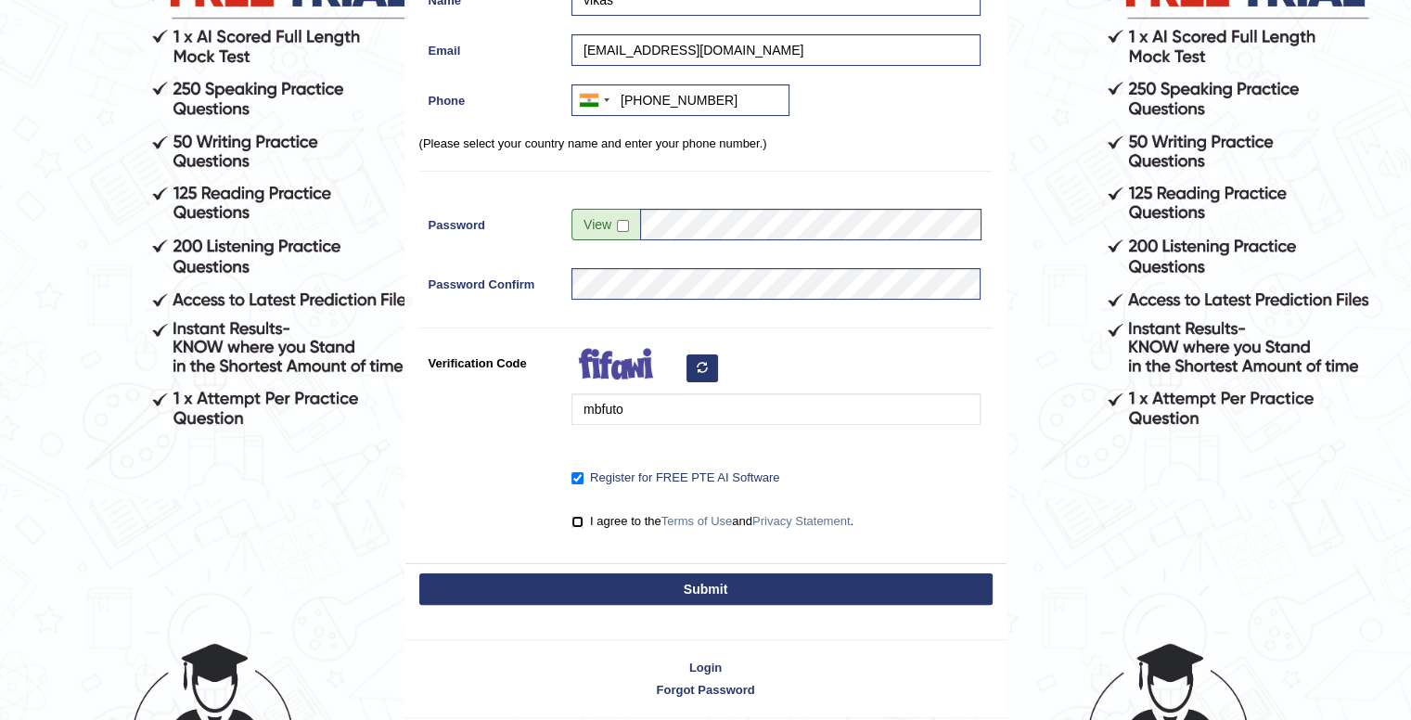
click at [579, 525] on input "I agree to the Terms of Use and Privacy Statement ." at bounding box center [577, 522] width 12 height 12
checkbox input "true"
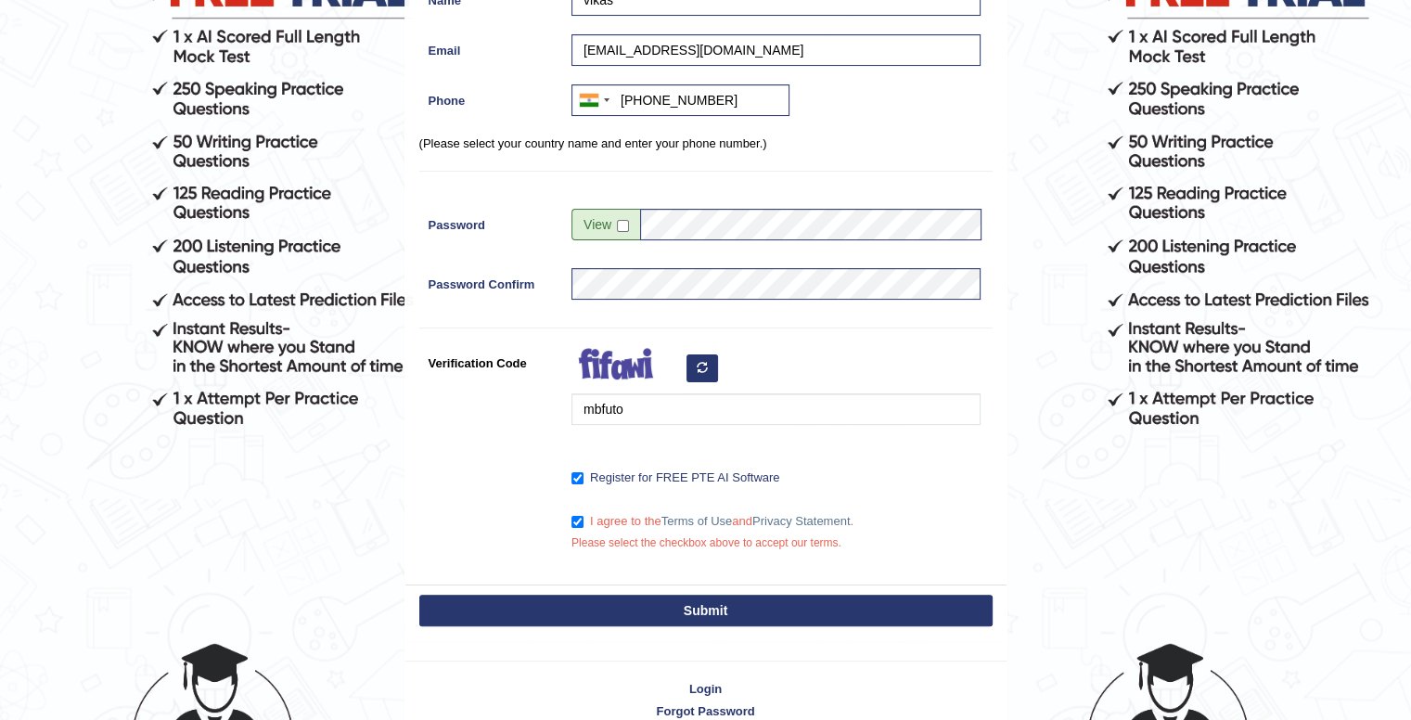
click at [593, 608] on button "Submit" at bounding box center [705, 611] width 573 height 32
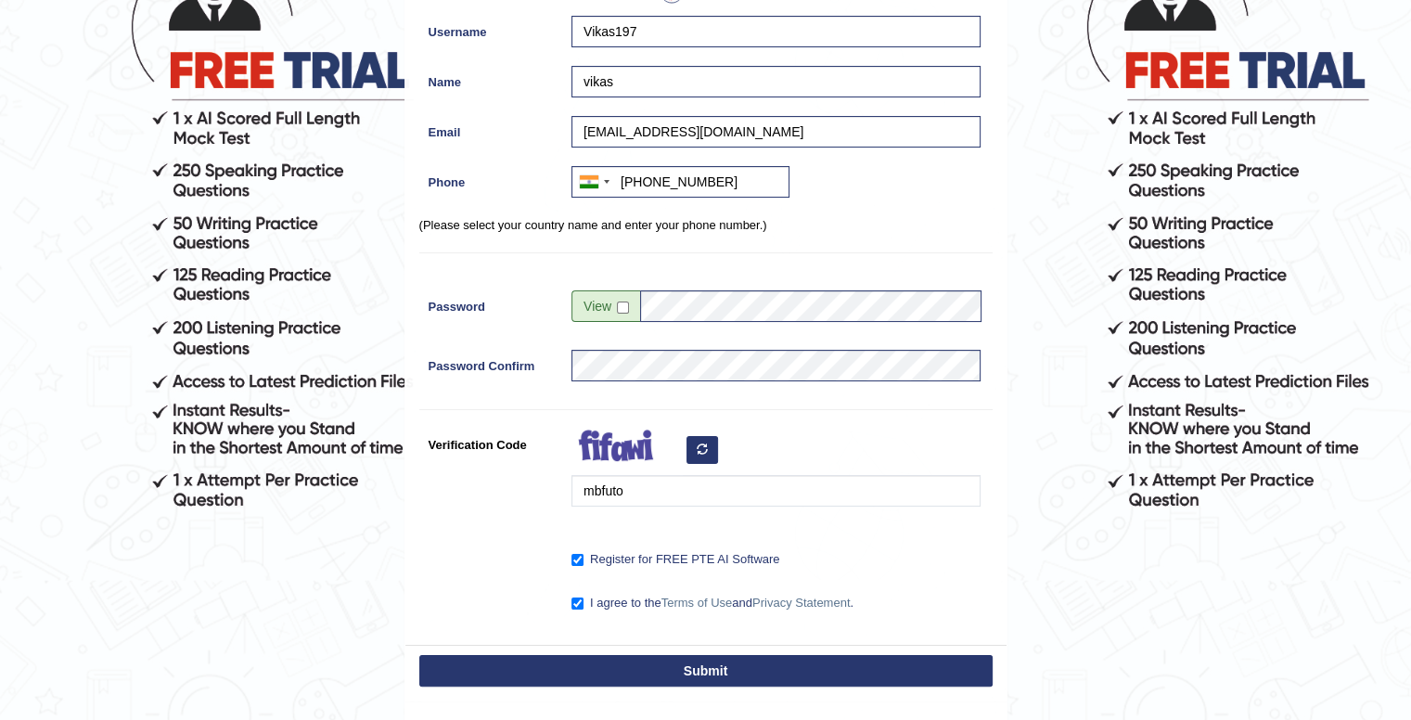
scroll to position [199, 0]
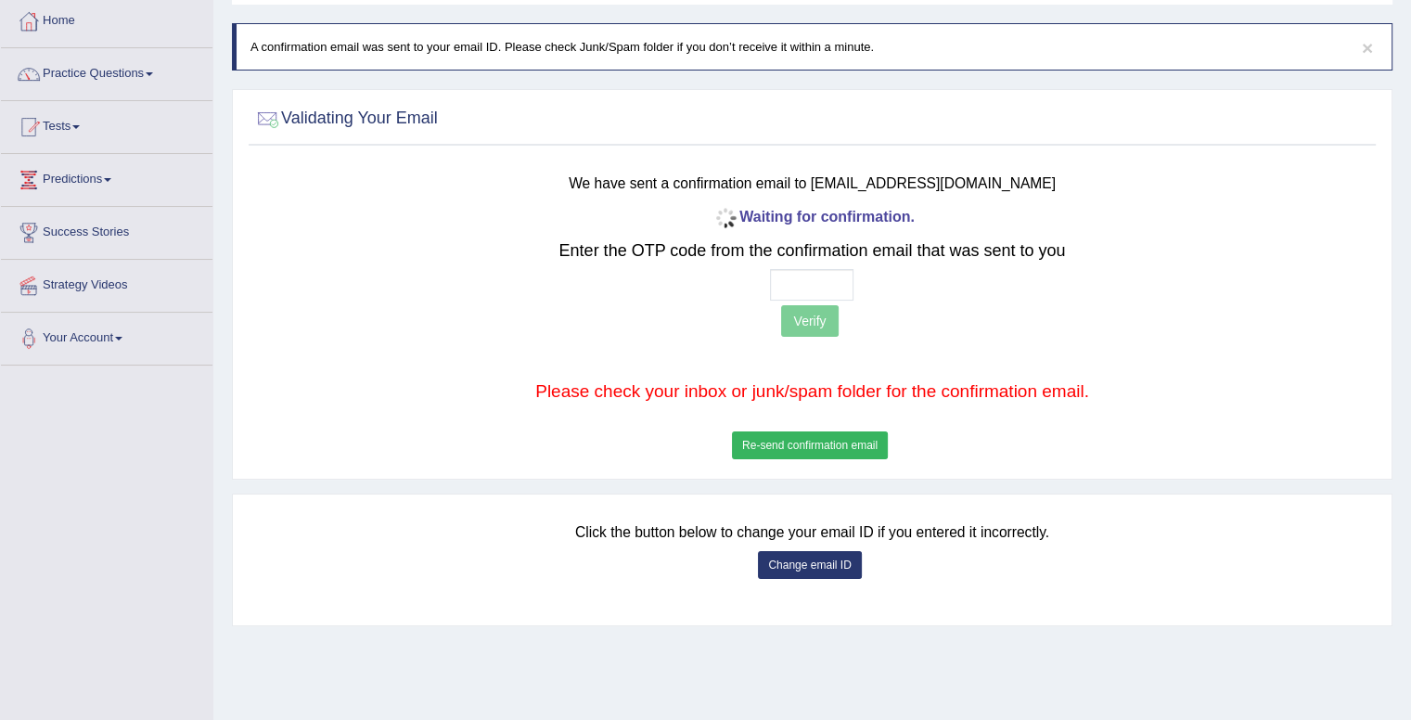
scroll to position [104, 0]
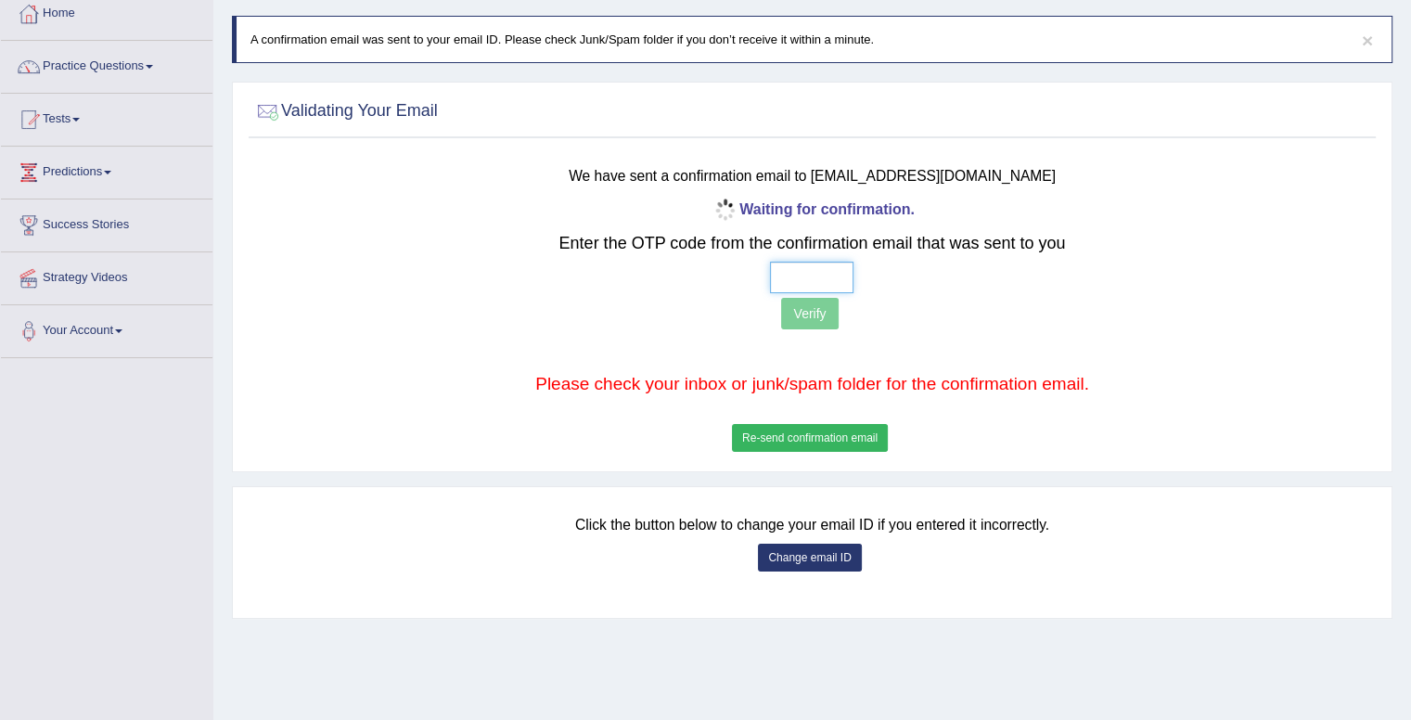
click at [817, 268] on input "text" at bounding box center [811, 278] width 83 height 32
type input "7 2 0 6"
click at [820, 311] on button "Verify" at bounding box center [809, 314] width 57 height 32
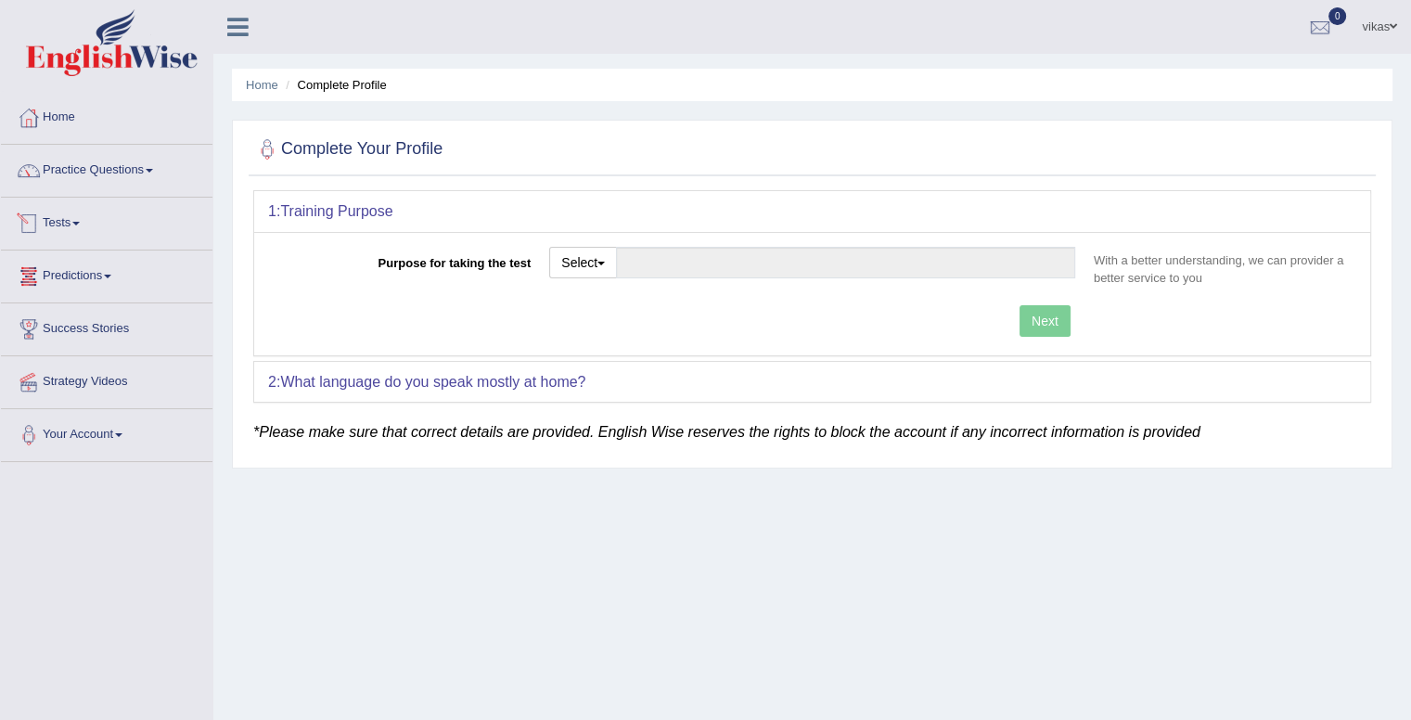
click at [63, 226] on link "Tests" at bounding box center [107, 221] width 212 height 46
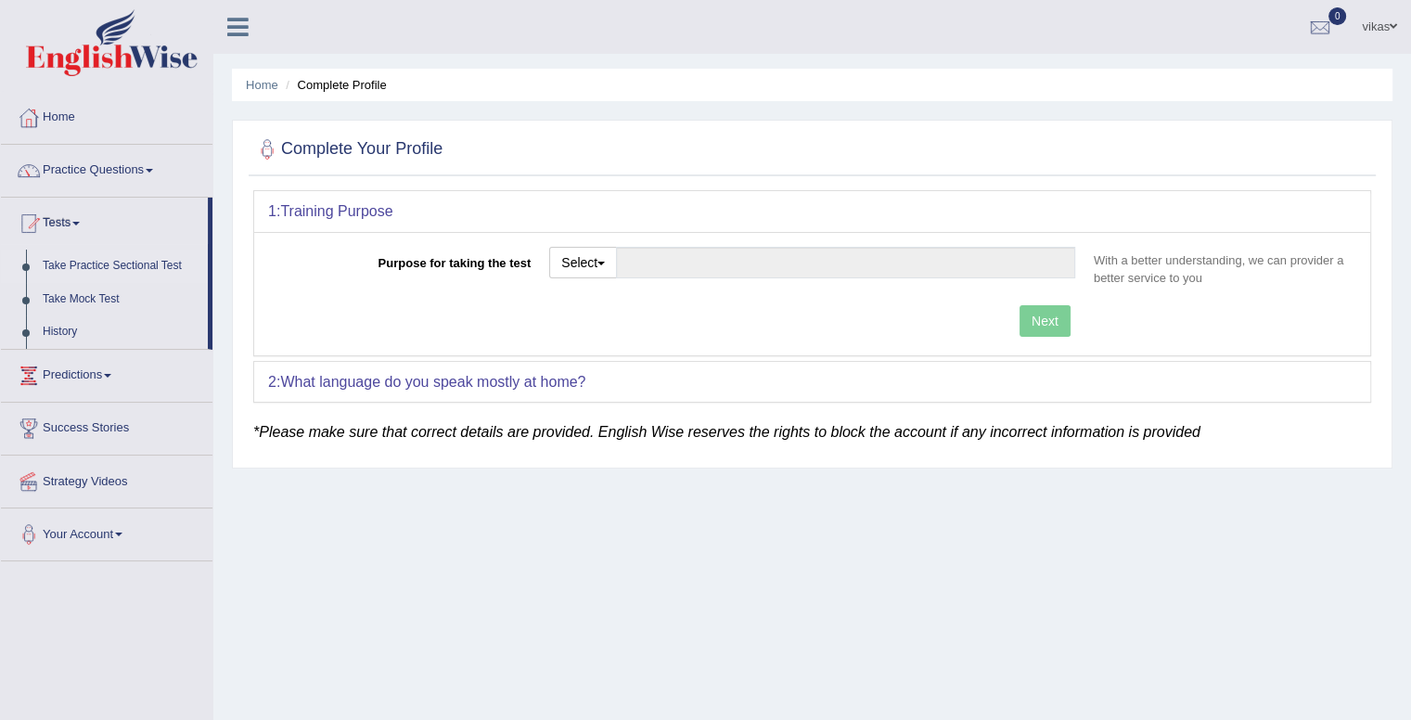
click at [126, 264] on link "Take Practice Sectional Test" at bounding box center [120, 266] width 173 height 33
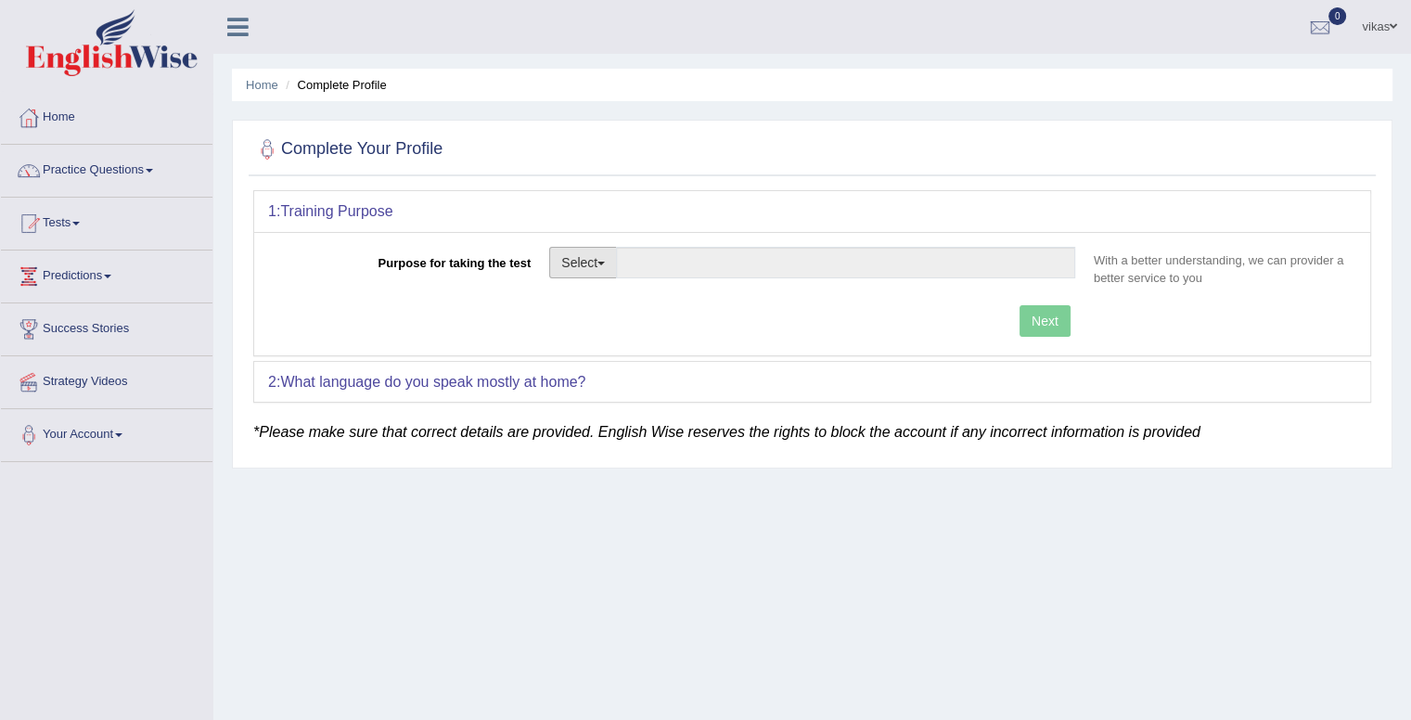
click at [607, 257] on button "Select" at bounding box center [583, 263] width 68 height 32
click at [624, 298] on link "Student Visa" at bounding box center [632, 302] width 165 height 24
type input "Student Visa"
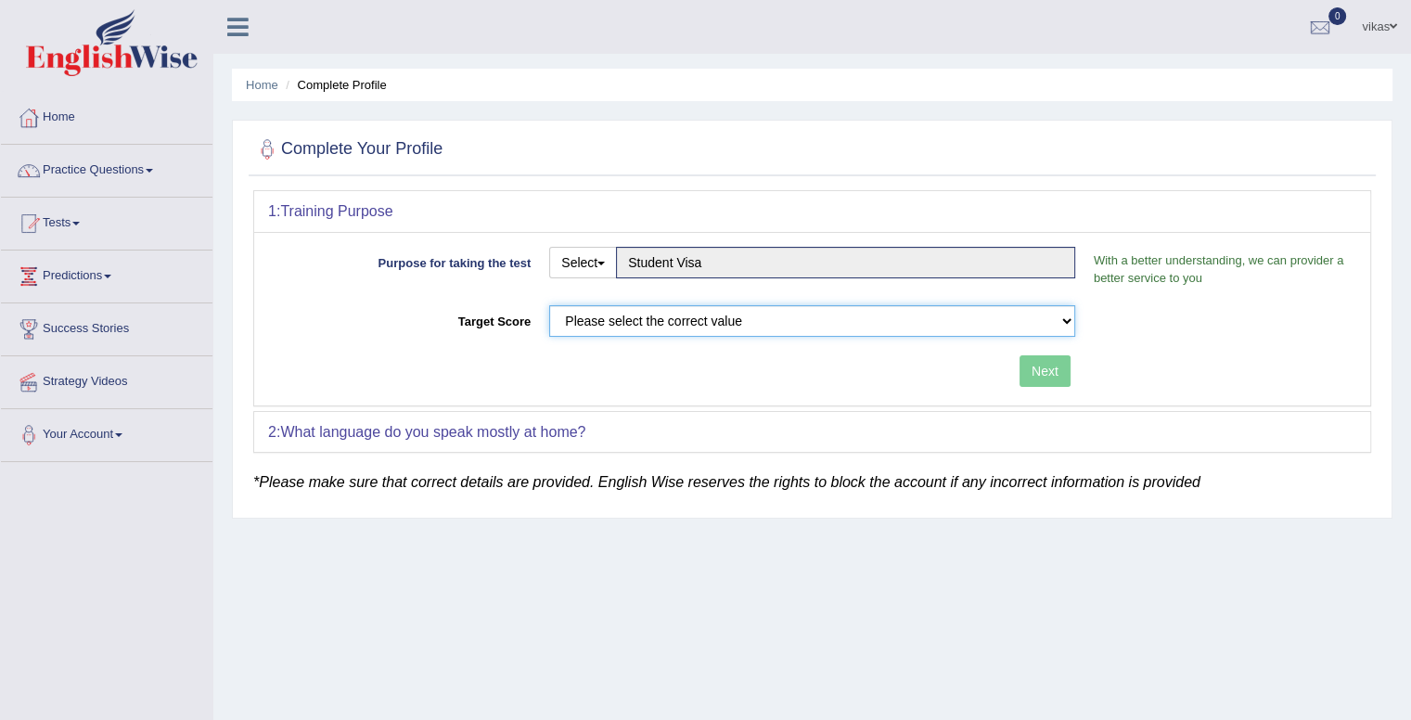
click at [654, 317] on select "Please select the correct value 50 (6 bands) 58 (6.5 bands) 65 (7 bands) 79 (8 …" at bounding box center [812, 321] width 526 height 32
select select "65"
click at [549, 305] on select "Please select the correct value 50 (6 bands) 58 (6.5 bands) 65 (7 bands) 79 (8 …" at bounding box center [812, 321] width 526 height 32
click at [1038, 379] on button "Next" at bounding box center [1044, 371] width 51 height 32
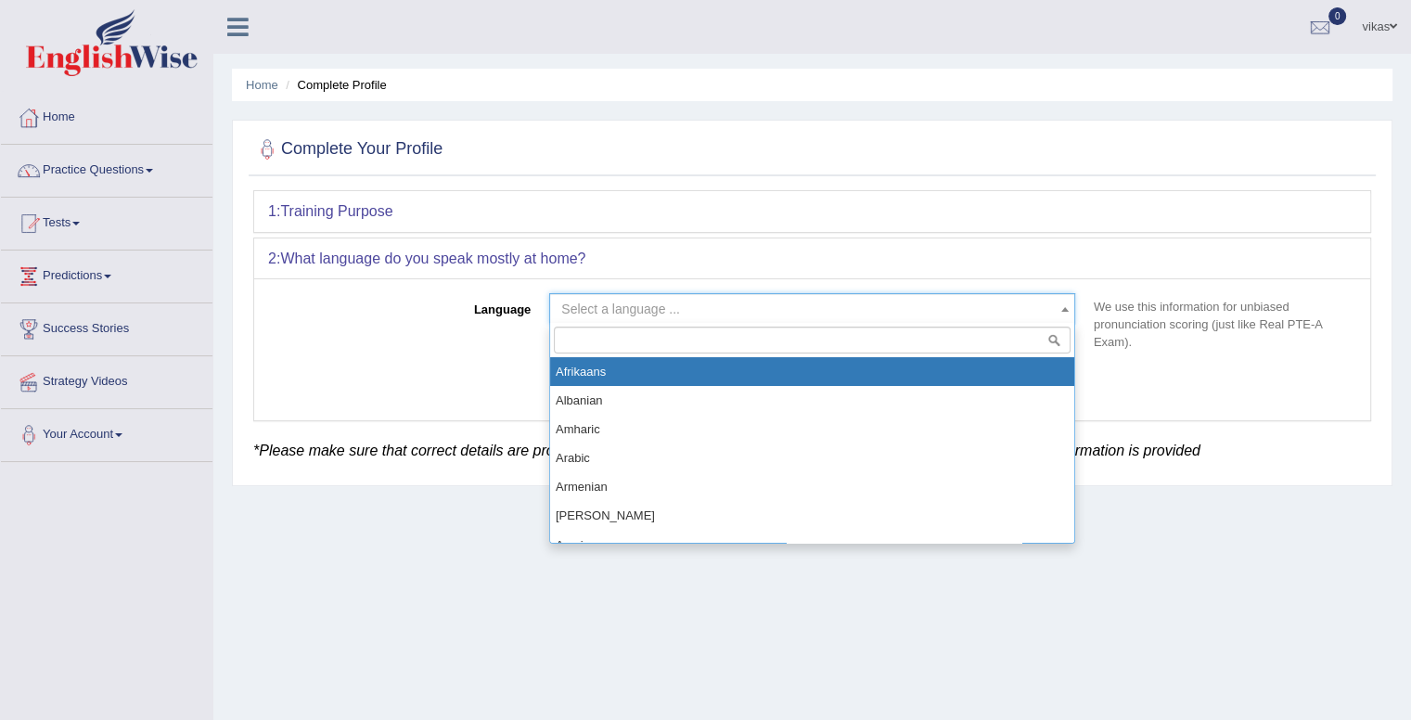
click at [841, 305] on span "Select a language ..." at bounding box center [806, 309] width 491 height 19
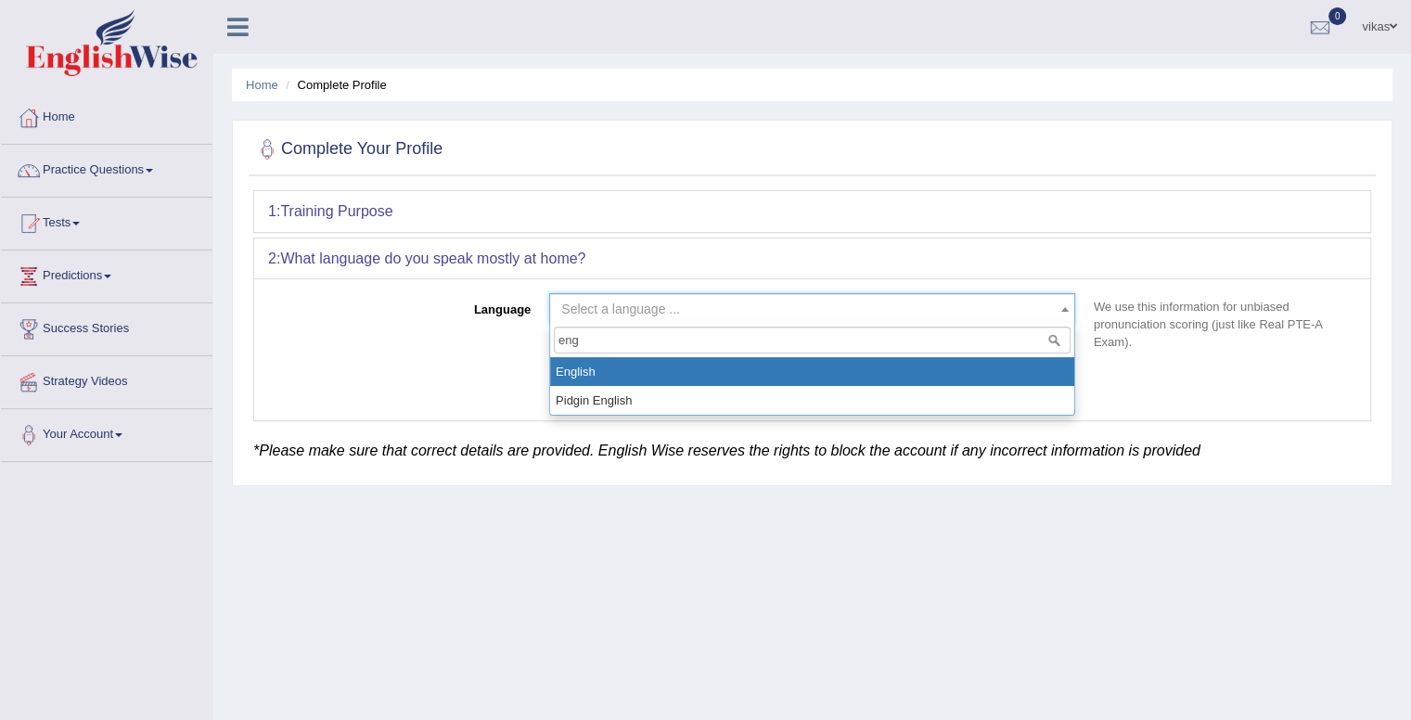
type input "engl"
select select "English"
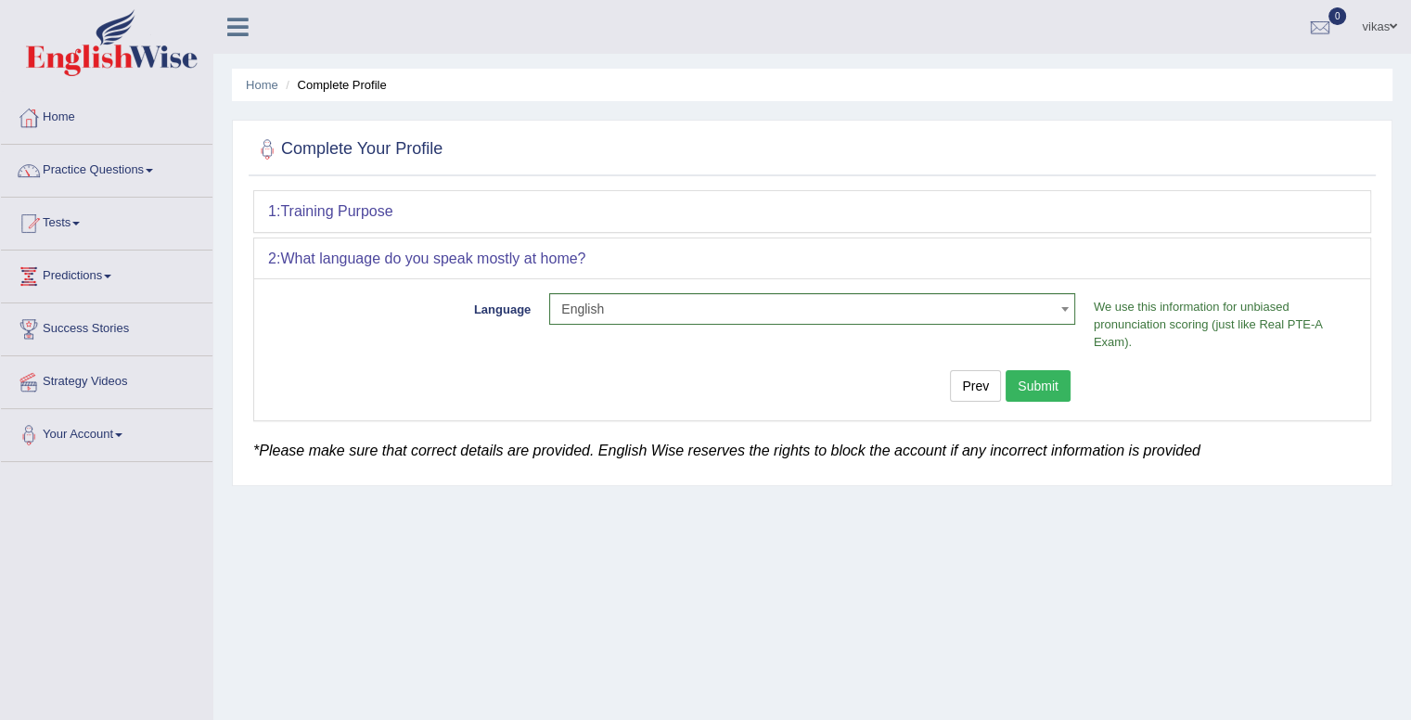
click at [1034, 391] on button "Submit" at bounding box center [1038, 386] width 65 height 32
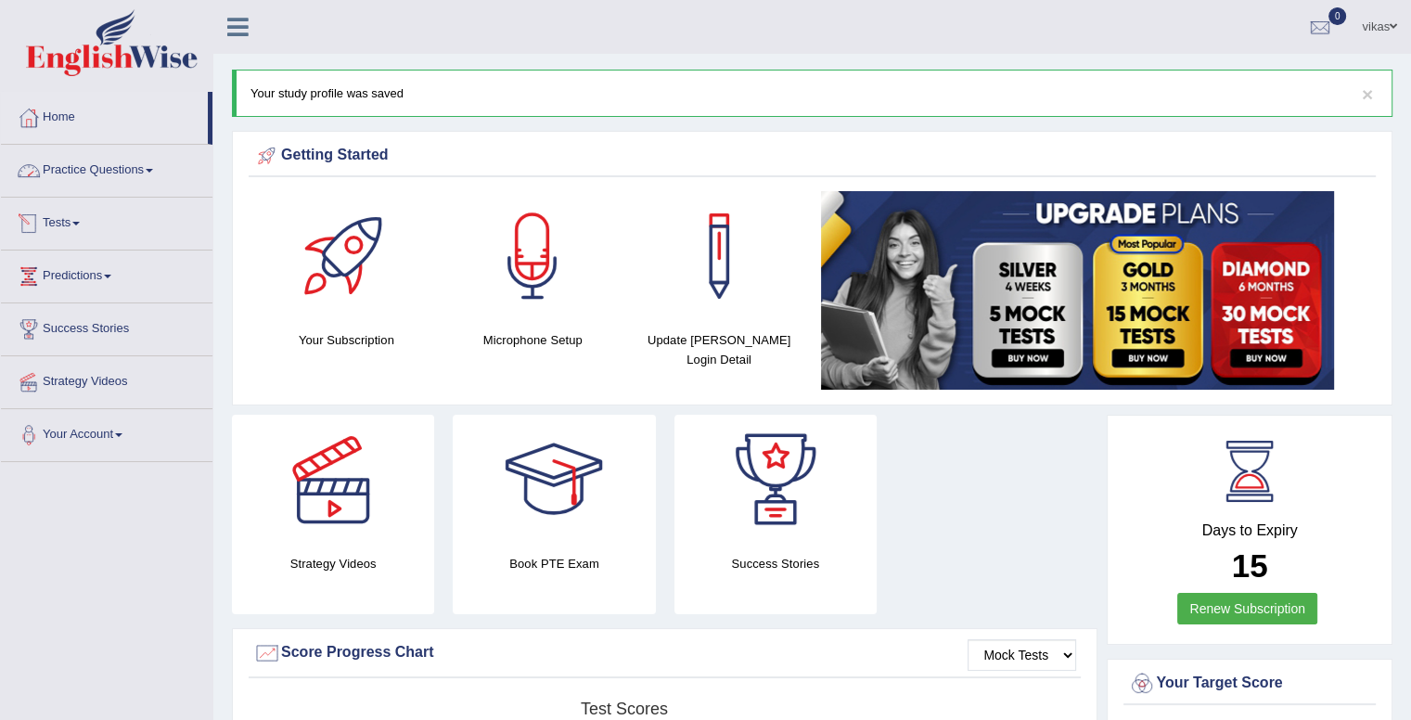
click at [78, 212] on link "Tests" at bounding box center [107, 221] width 212 height 46
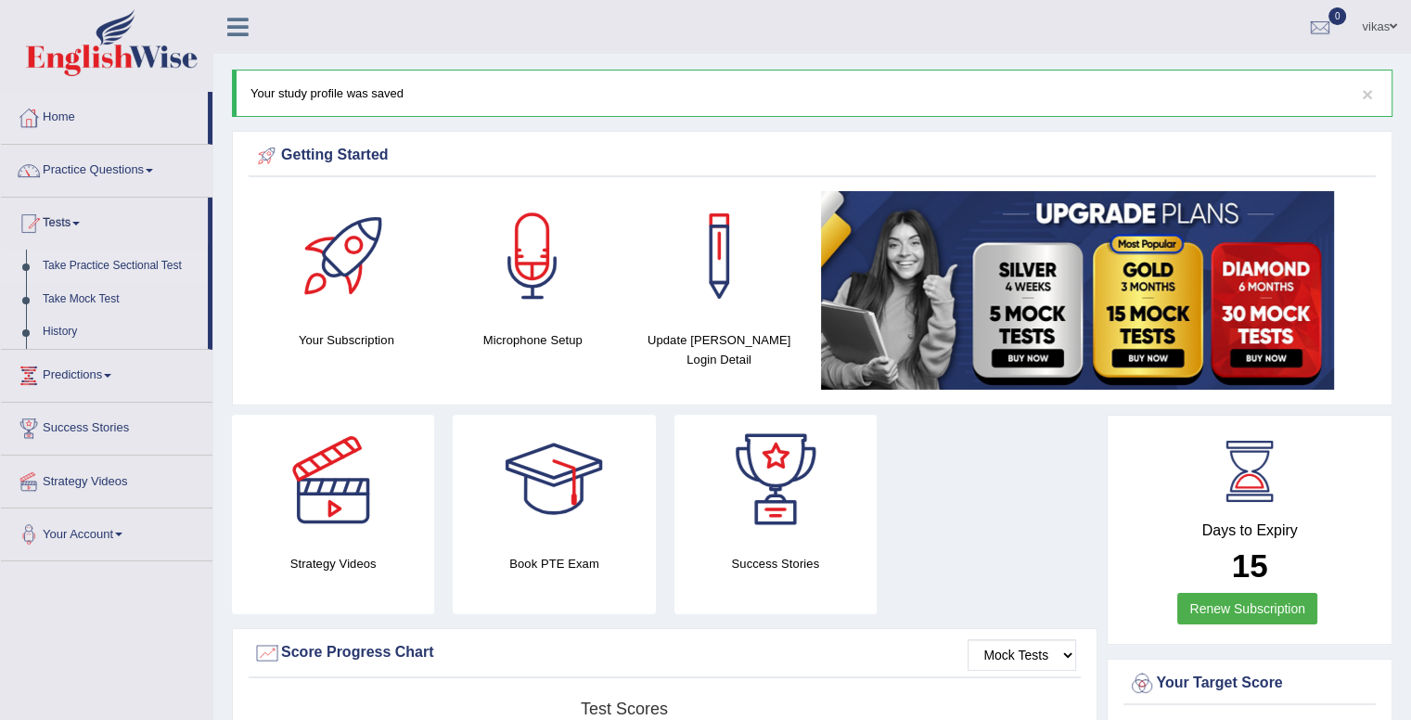
click at [115, 264] on link "Take Practice Sectional Test" at bounding box center [120, 266] width 173 height 33
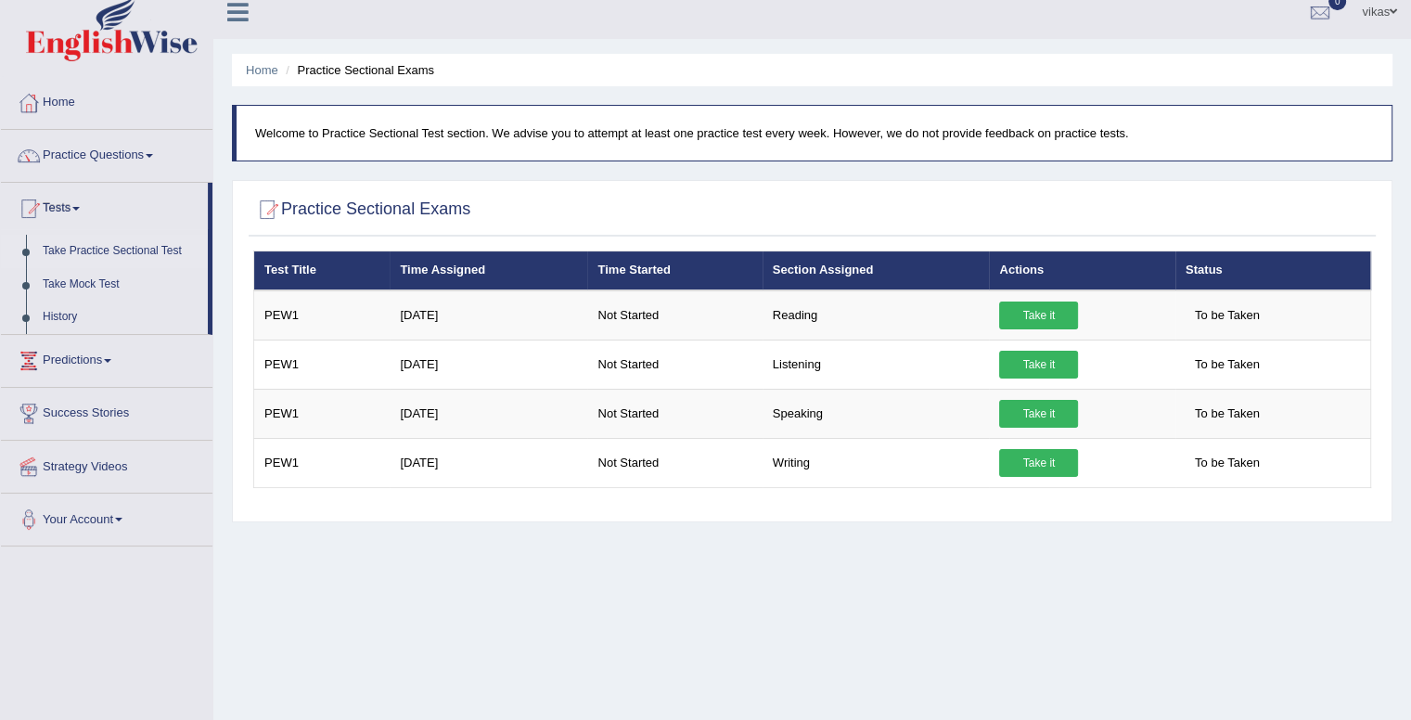
scroll to position [15, 0]
click at [100, 281] on link "Take Mock Test" at bounding box center [120, 284] width 173 height 33
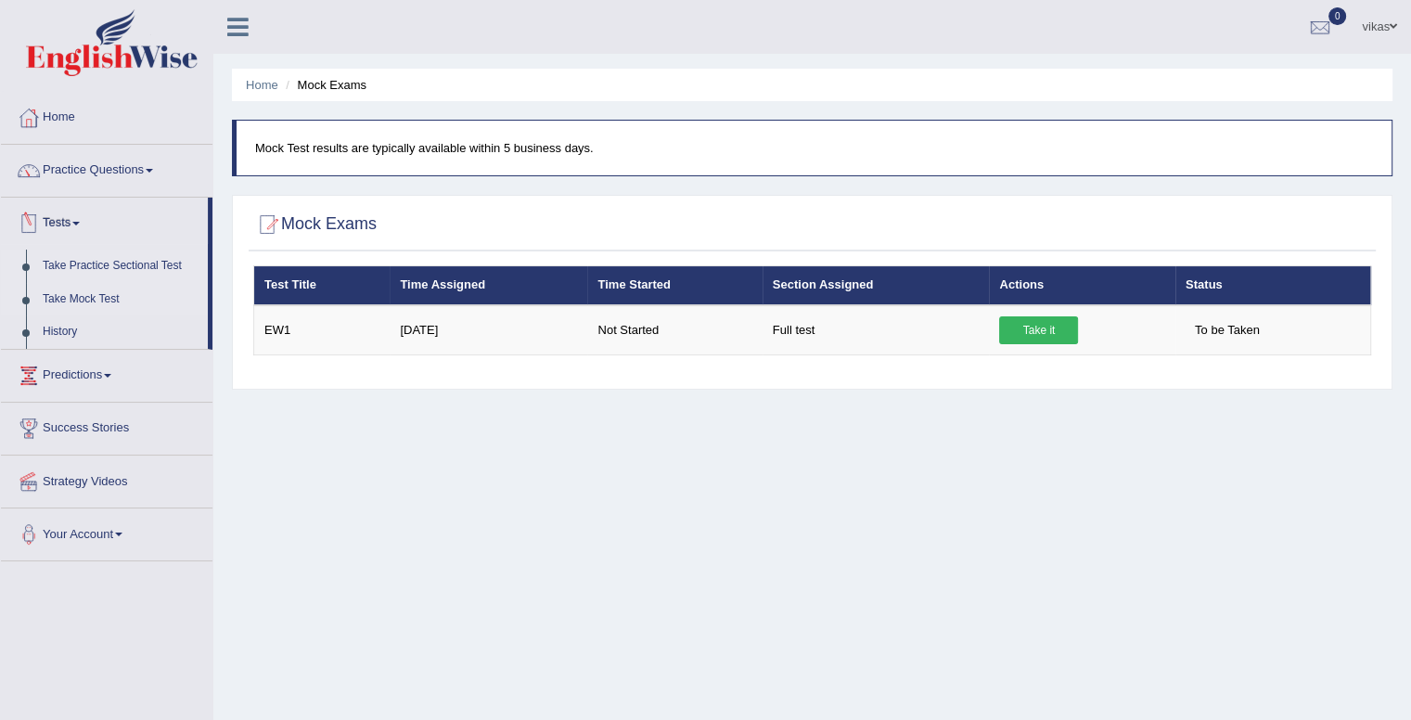
click at [116, 264] on link "Take Practice Sectional Test" at bounding box center [120, 266] width 173 height 33
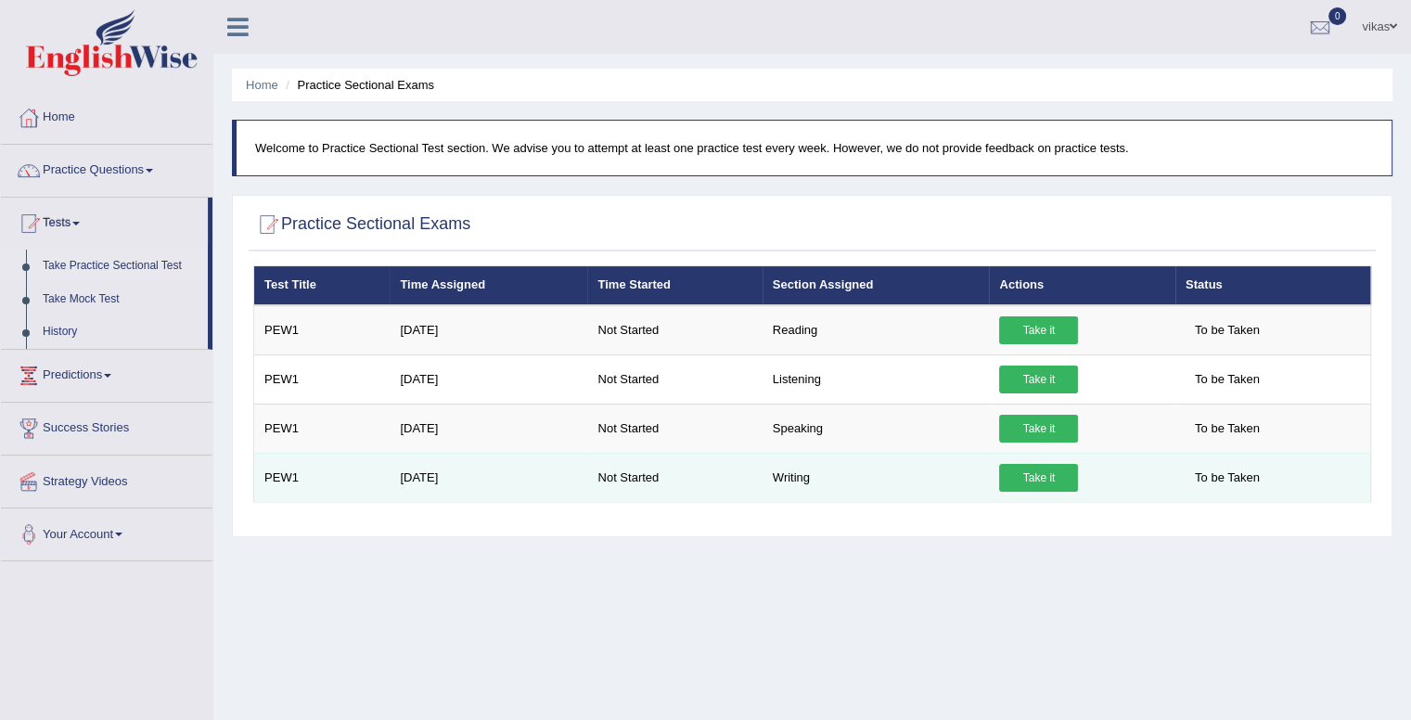
click at [1036, 482] on link "Take it" at bounding box center [1038, 478] width 79 height 28
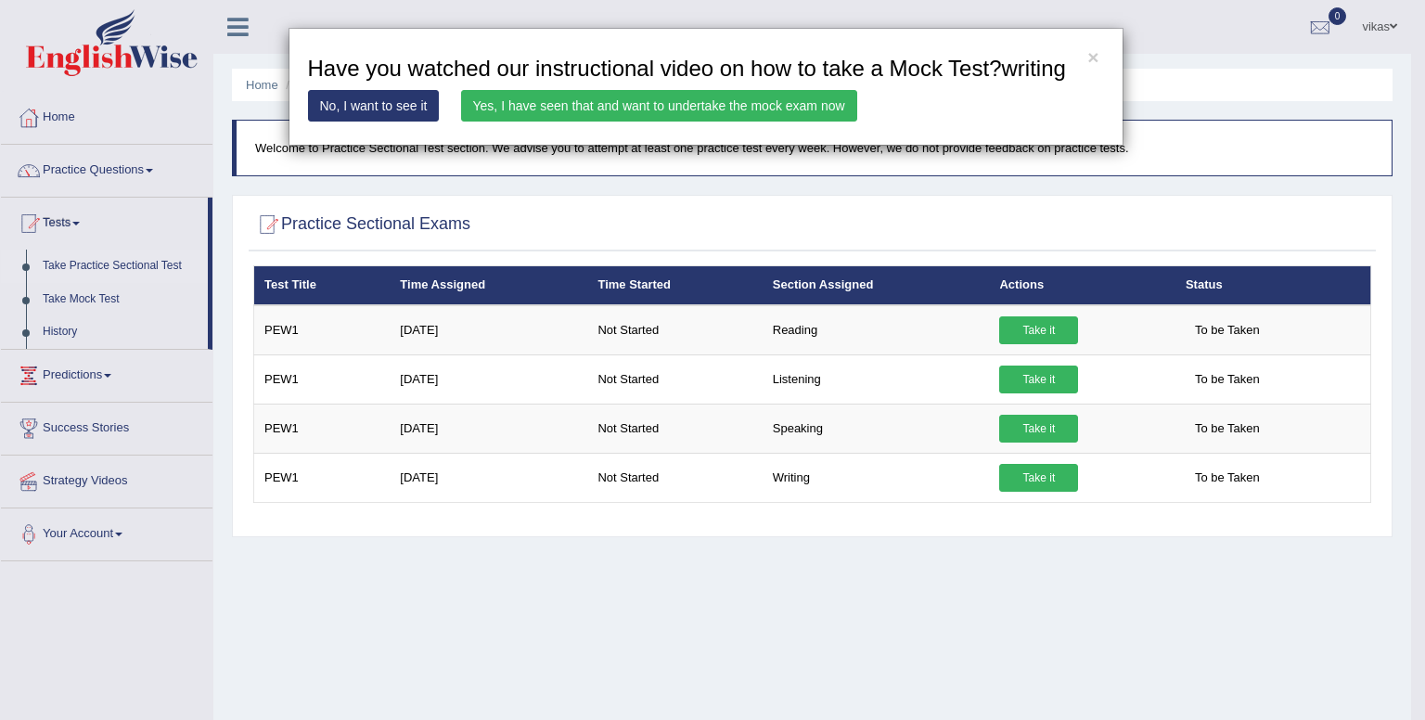
click at [366, 103] on link "No, I want to see it" at bounding box center [374, 106] width 132 height 32
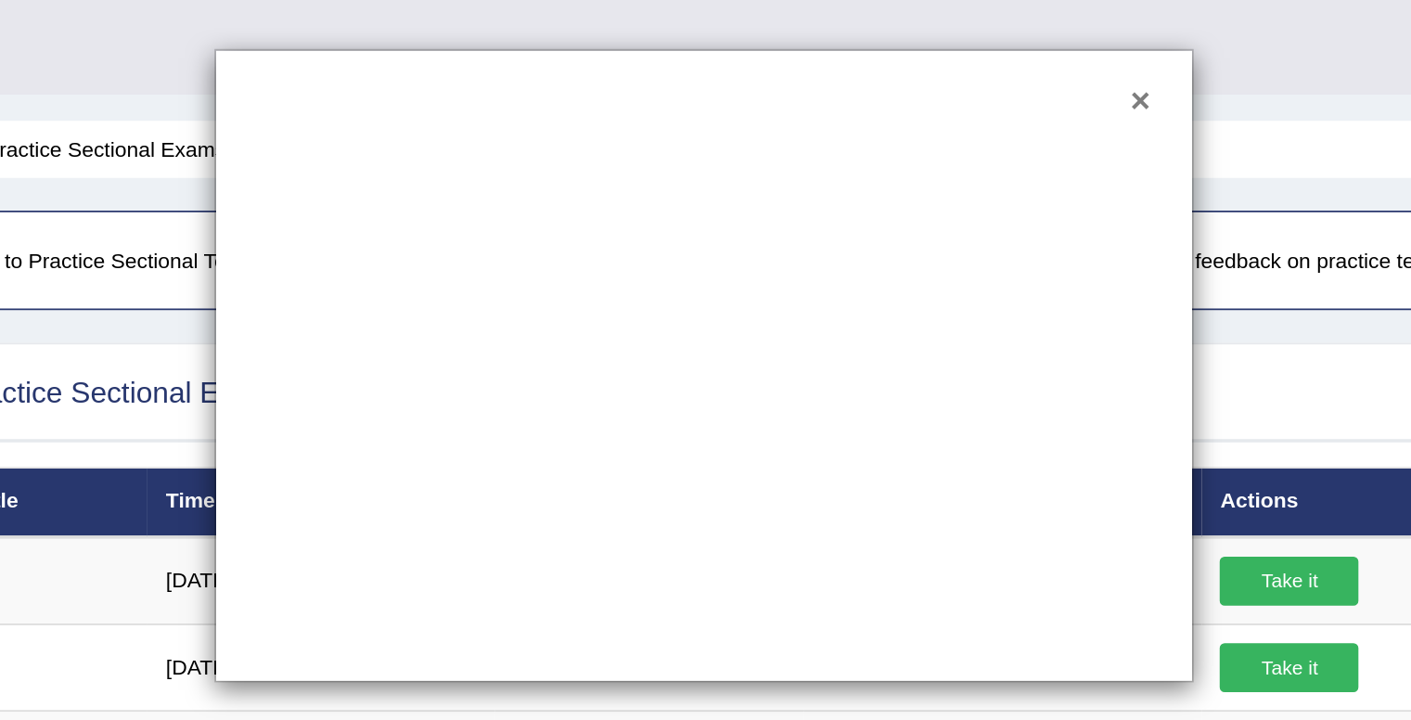
click at [955, 57] on button "×" at bounding box center [953, 56] width 11 height 19
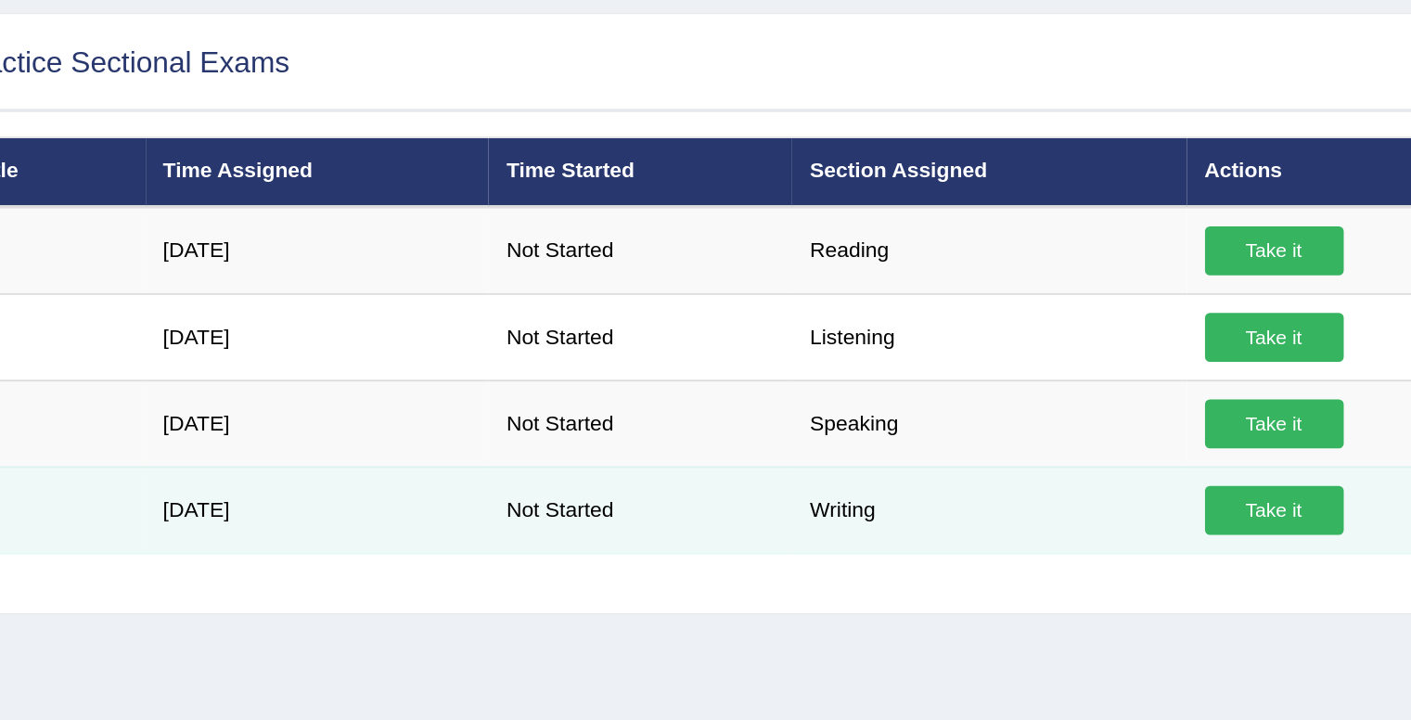
click at [1022, 477] on link "Take it" at bounding box center [1030, 478] width 79 height 28
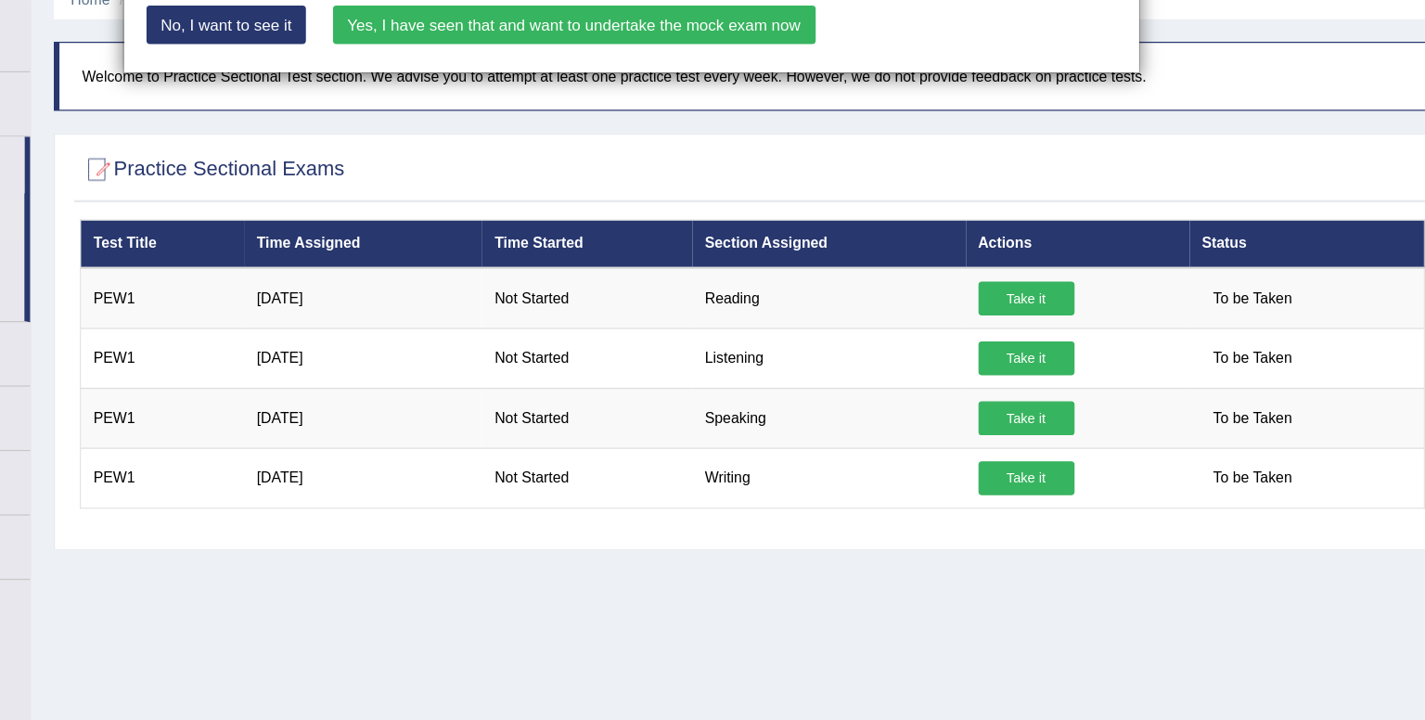
click at [1036, 375] on div "× Have you watched our instructional video on how to take a Mock Test?writing N…" at bounding box center [712, 360] width 1425 height 720
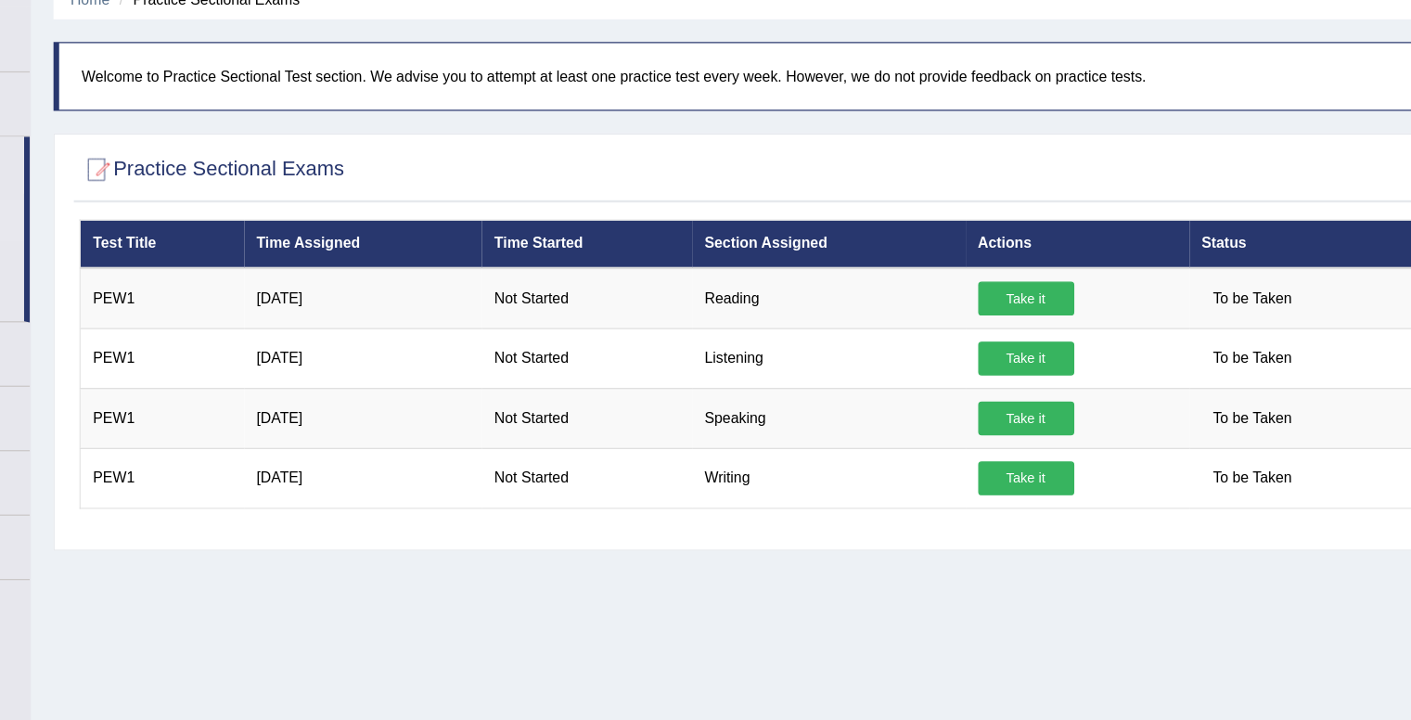
click at [1036, 375] on link "Take it" at bounding box center [1030, 379] width 79 height 28
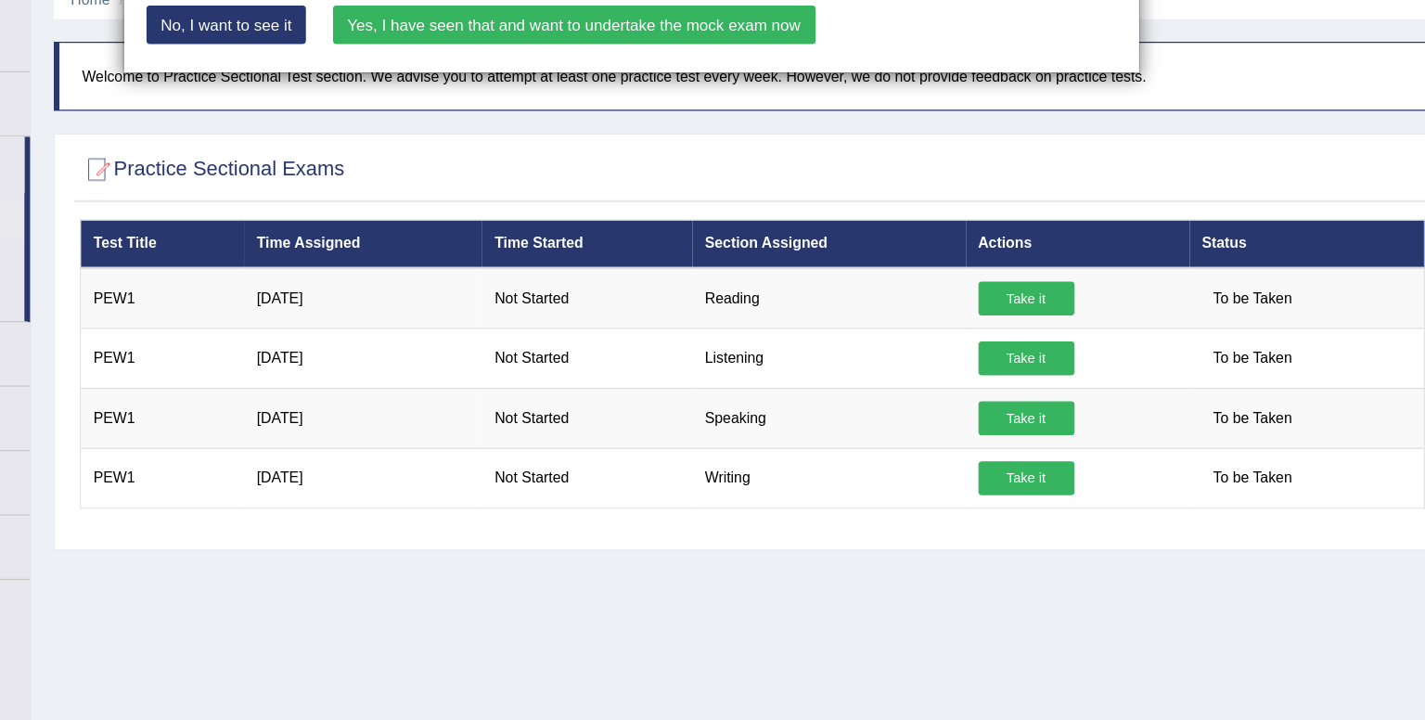
click at [635, 117] on link "Yes, I have seen that and want to undertake the mock exam now" at bounding box center [659, 106] width 396 height 32
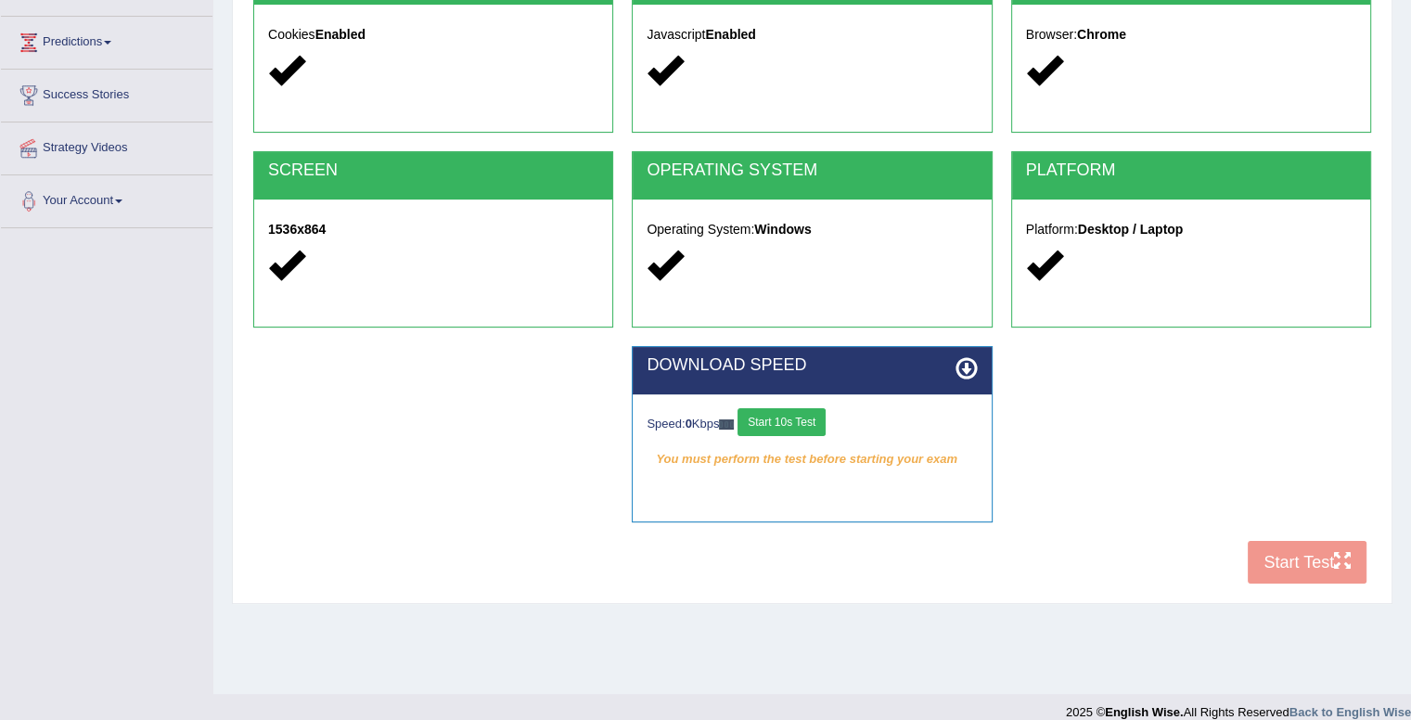
scroll to position [254, 0]
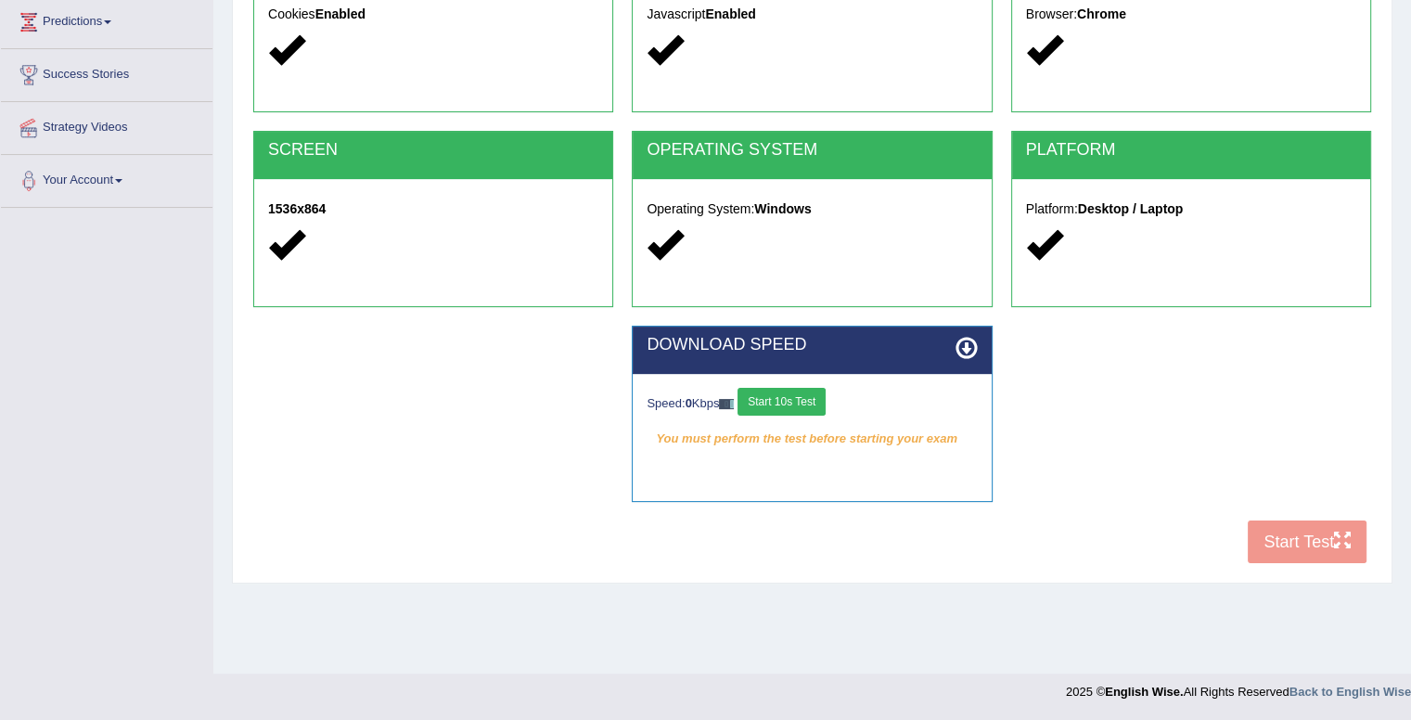
click at [814, 398] on button "Start 10s Test" at bounding box center [781, 402] width 88 height 28
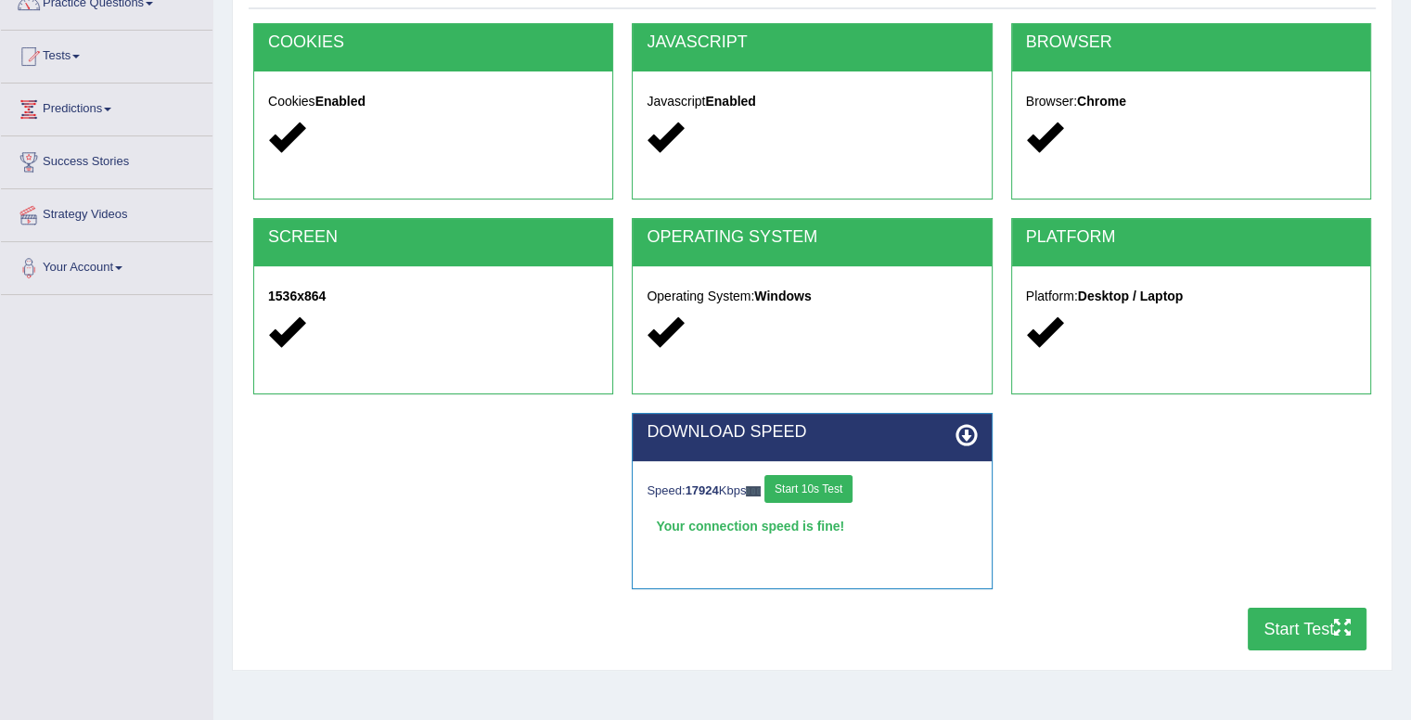
scroll to position [165, 0]
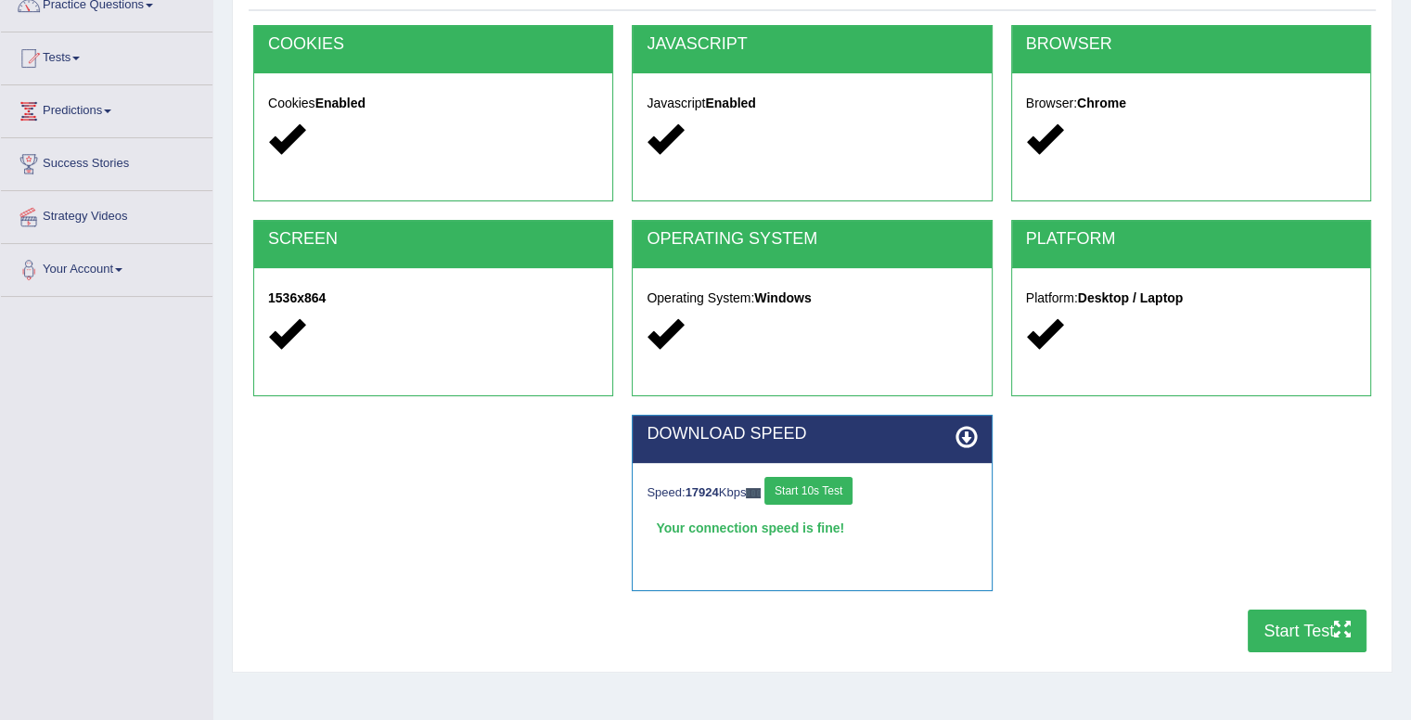
click at [1317, 618] on button "Start Test" at bounding box center [1307, 630] width 119 height 43
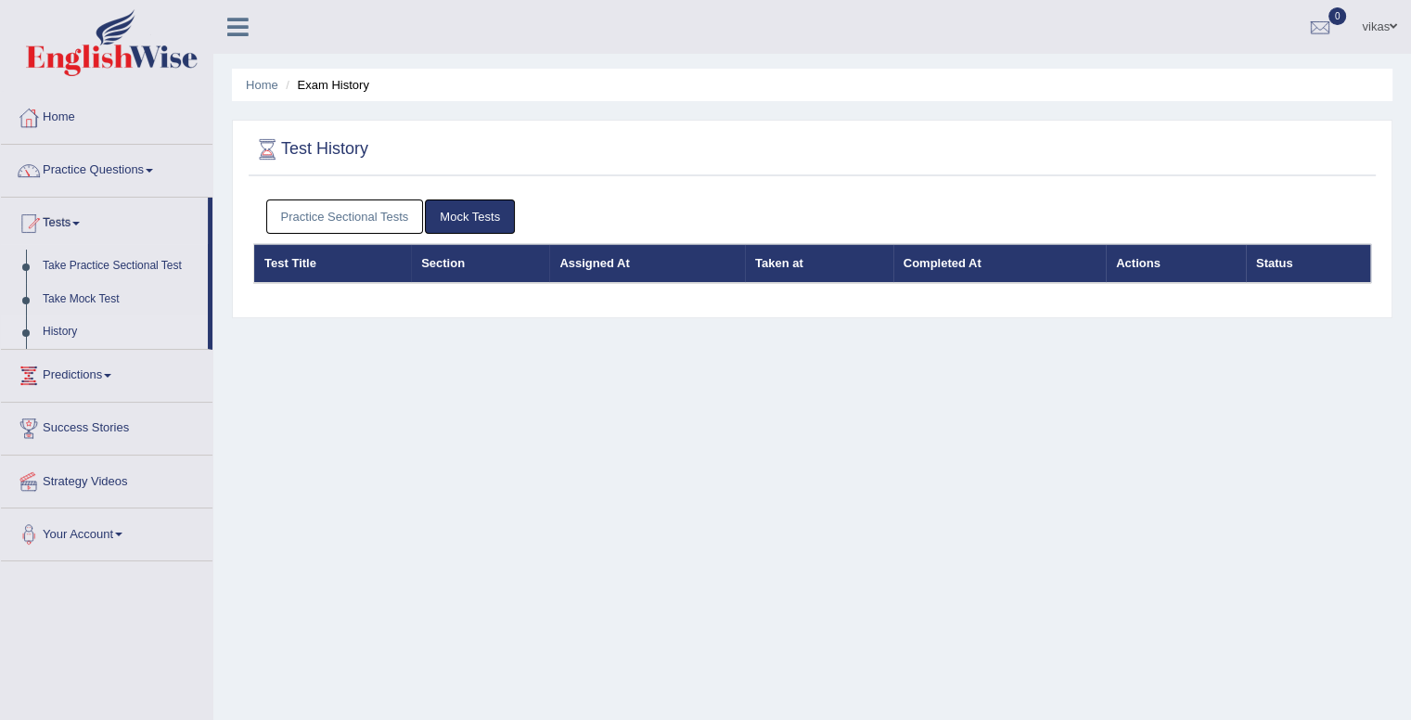
click at [384, 220] on link "Practice Sectional Tests" at bounding box center [345, 216] width 158 height 34
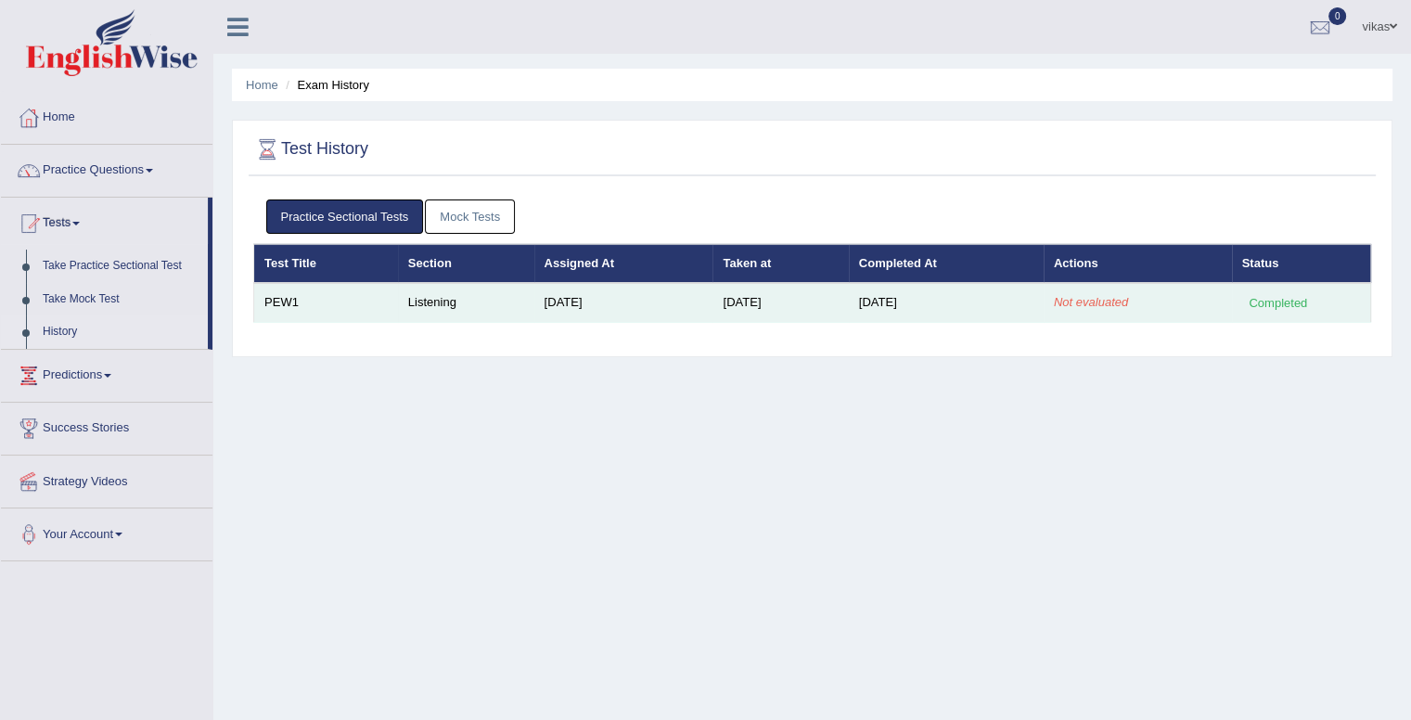
click at [1118, 299] on em "Not evaluated" at bounding box center [1091, 302] width 74 height 14
click at [940, 313] on td "[DATE]" at bounding box center [946, 302] width 195 height 39
click at [940, 313] on td "Aug 13, 2025" at bounding box center [946, 302] width 195 height 39
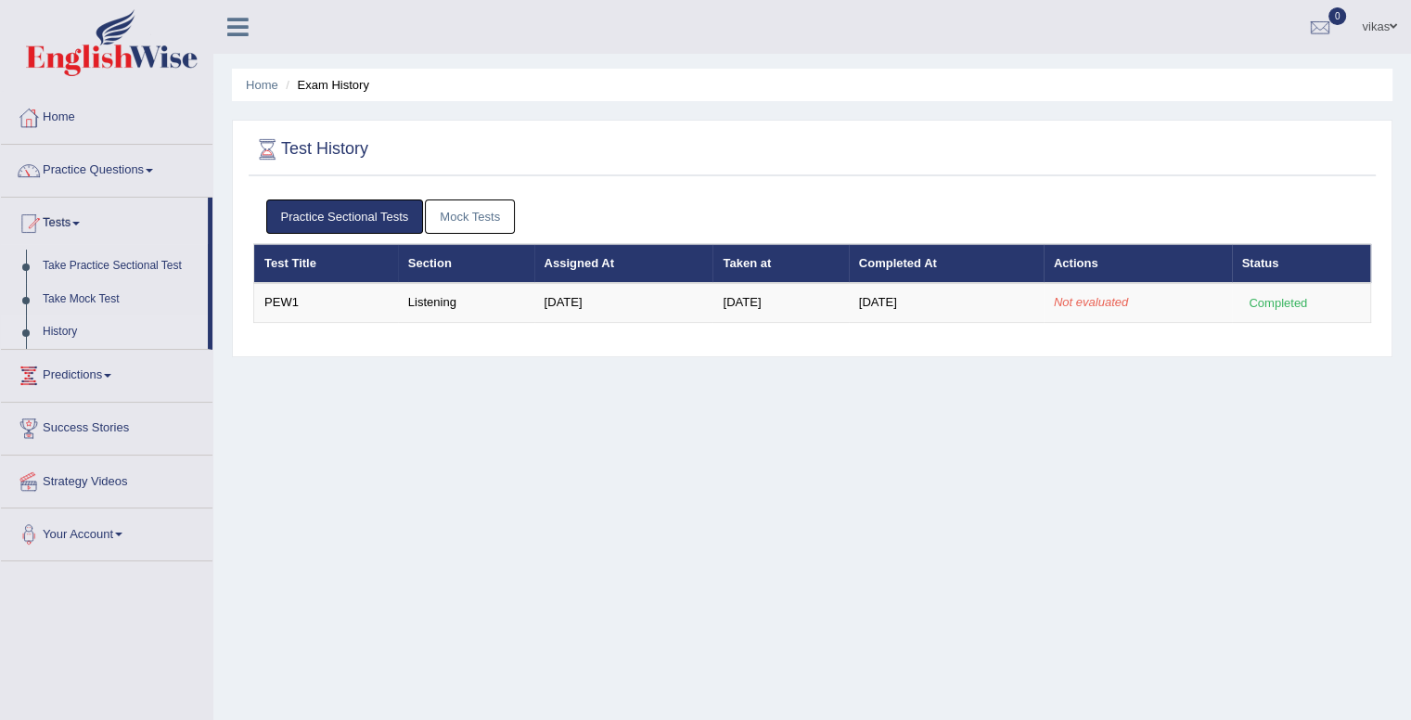
click at [968, 415] on div "Home Exam History Test History Practice Sectional Tests Mock Tests Test Title S…" at bounding box center [812, 464] width 1198 height 928
click at [130, 271] on link "Take Practice Sectional Test" at bounding box center [120, 266] width 173 height 33
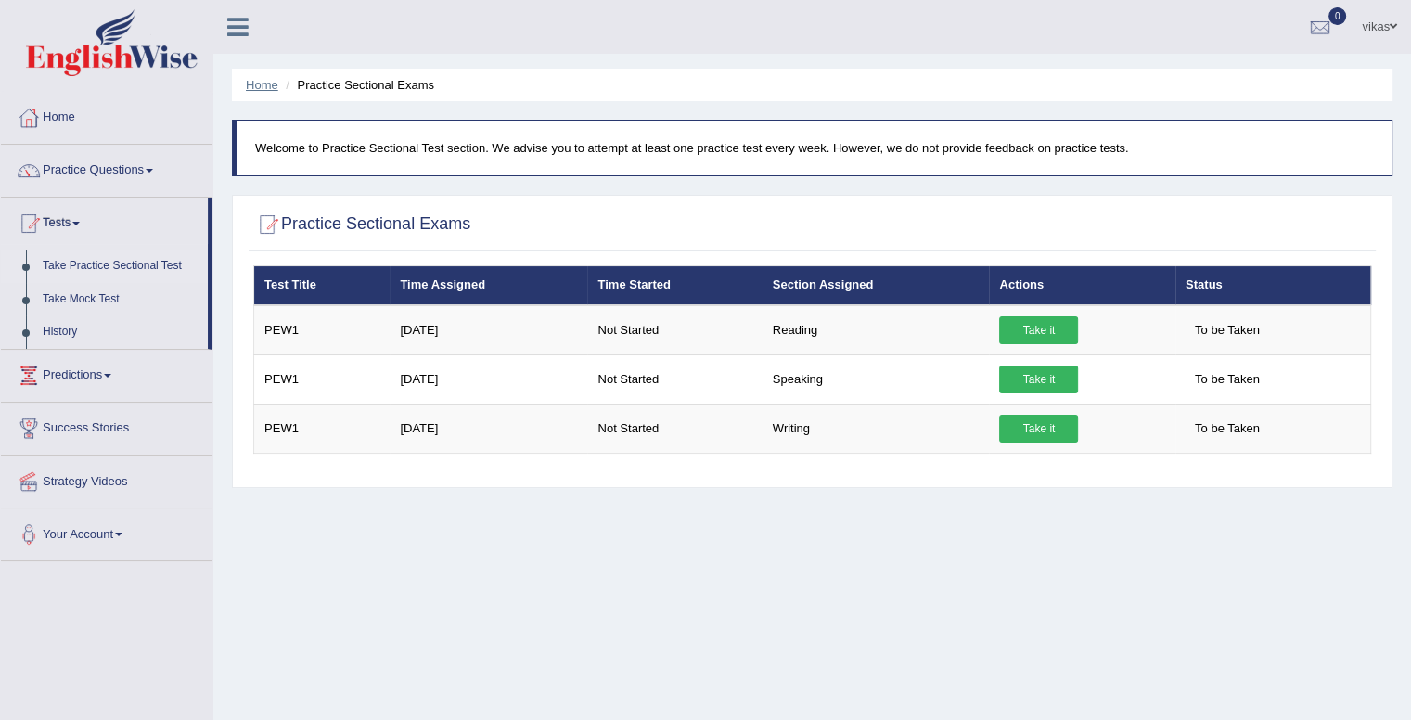
click at [258, 84] on link "Home" at bounding box center [262, 85] width 32 height 14
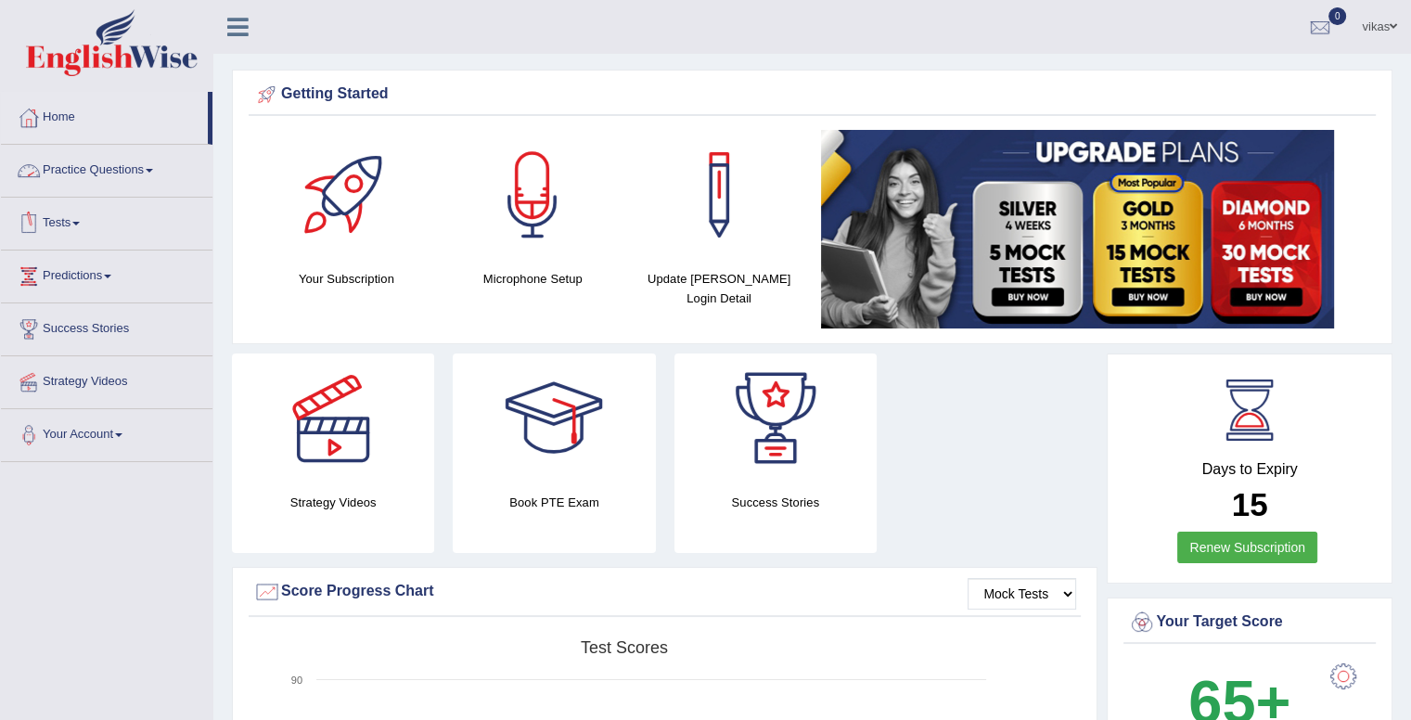
click at [80, 217] on link "Tests" at bounding box center [107, 221] width 212 height 46
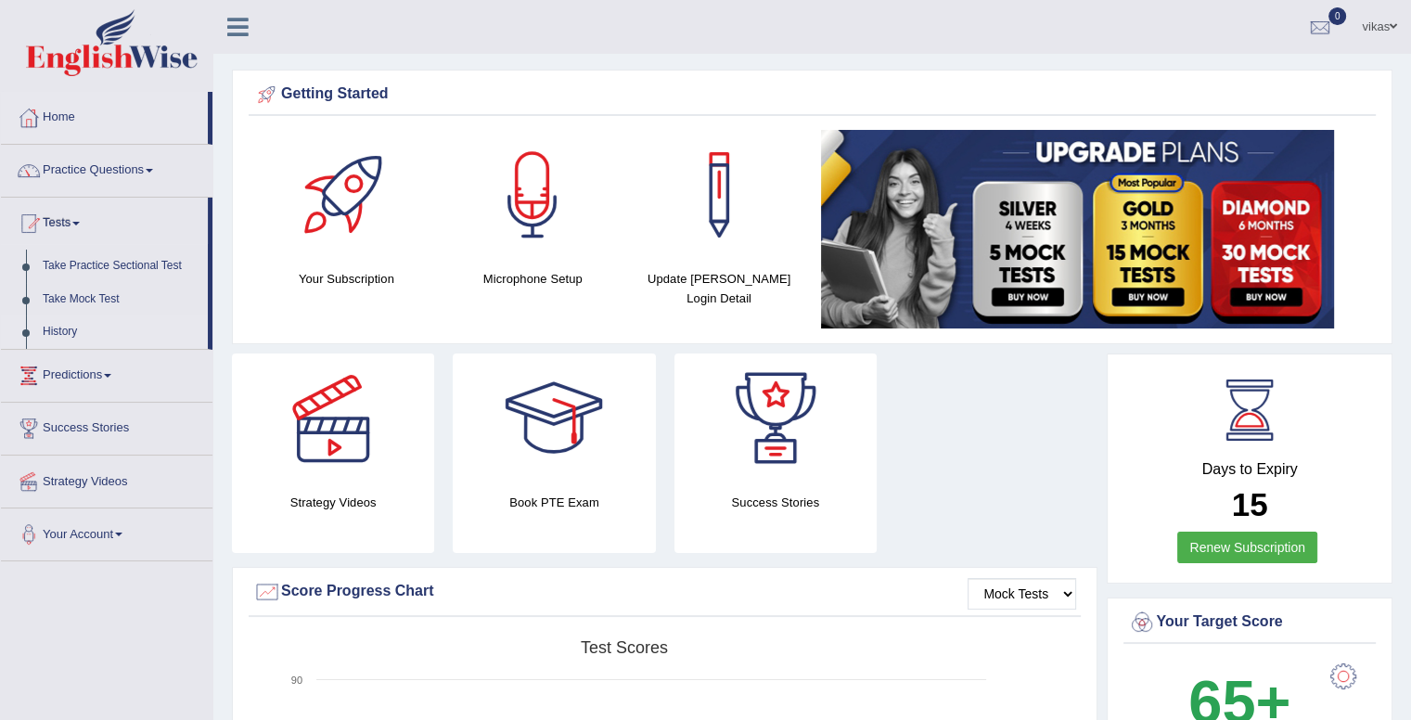
click at [71, 336] on link "History" at bounding box center [120, 331] width 173 height 33
